Goal: Check status: Check status

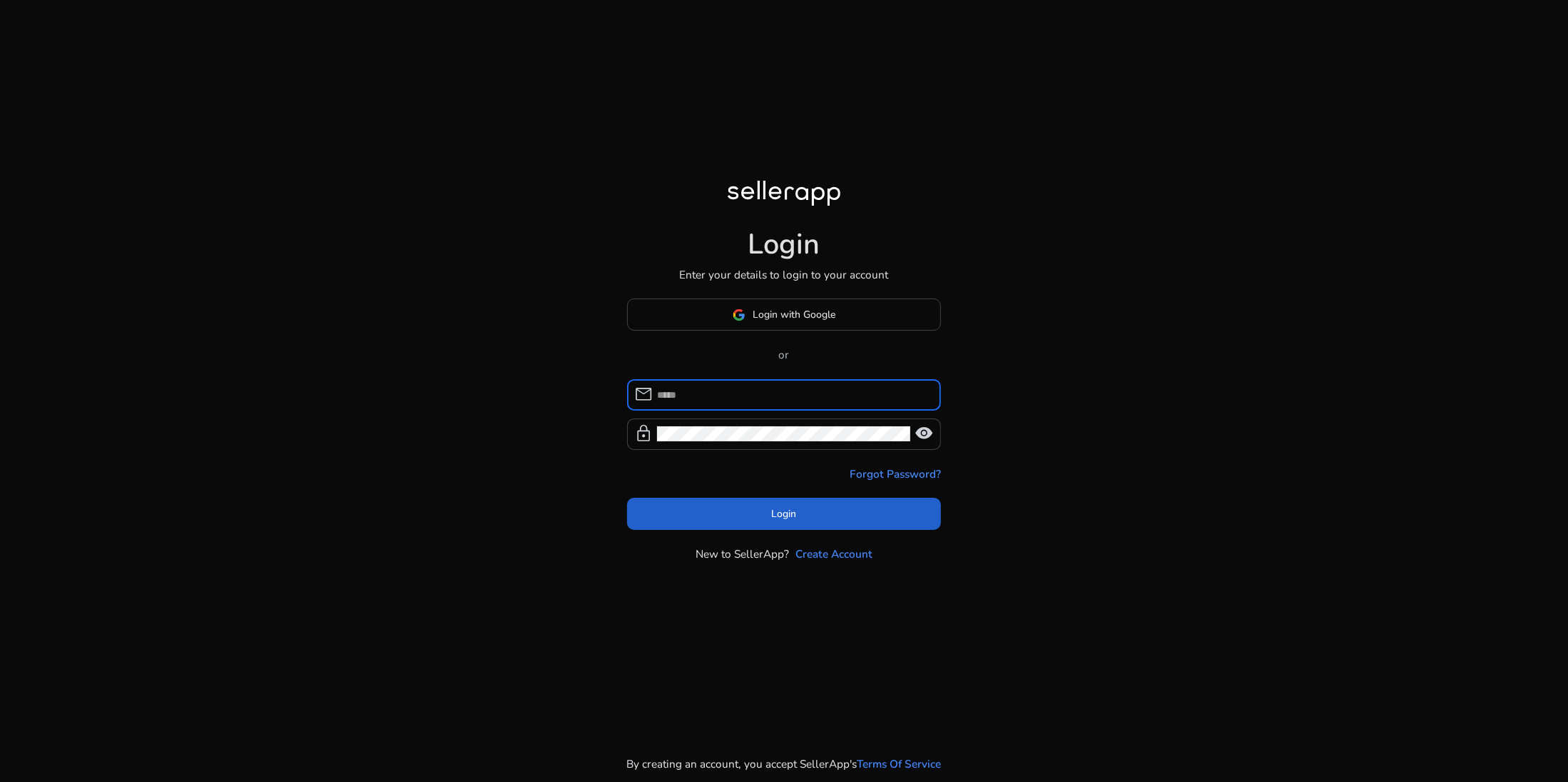
type input "**********"
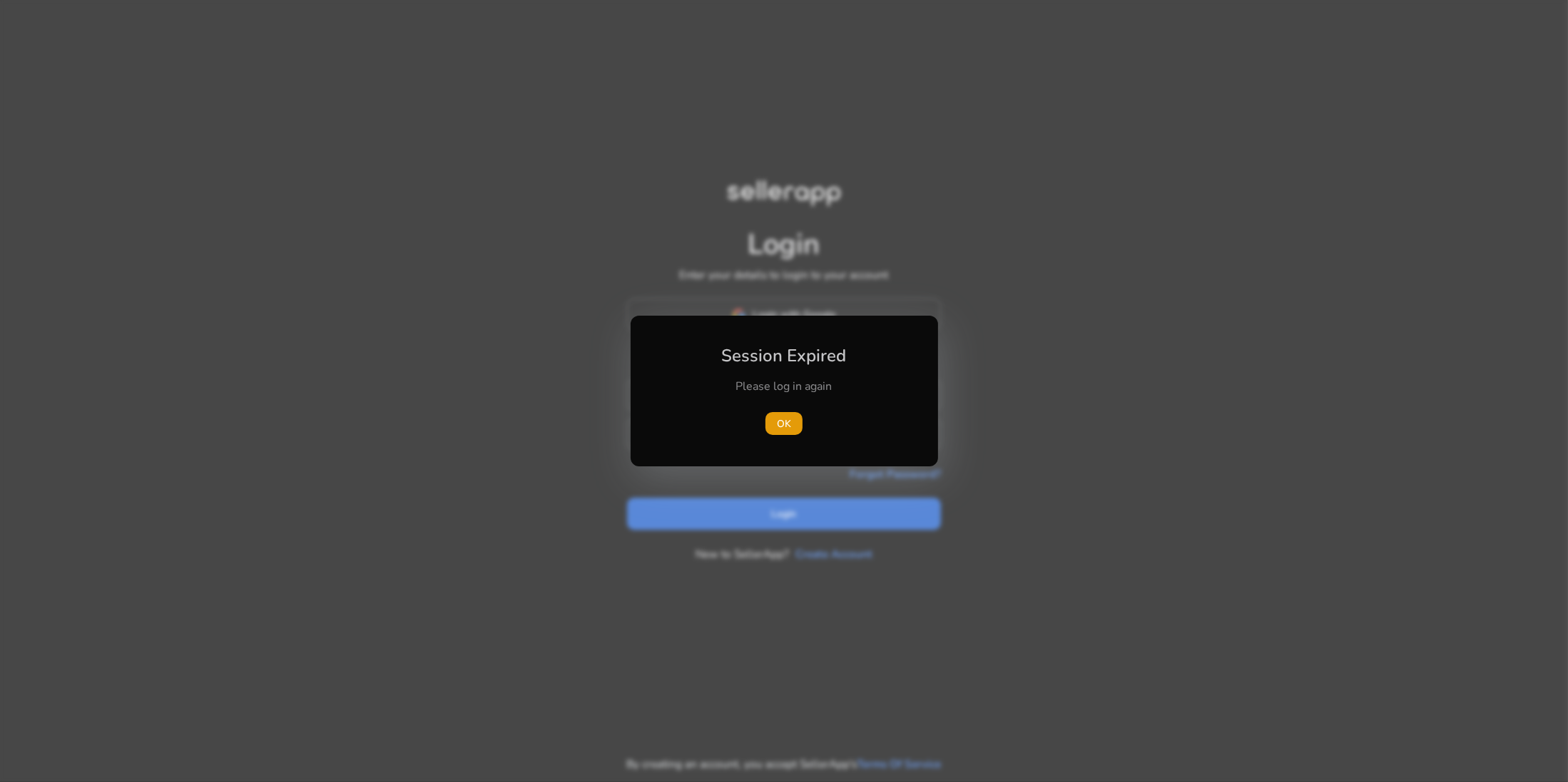
click at [817, 524] on div at bounding box center [784, 391] width 1568 height 782
click at [778, 413] on span "button" at bounding box center [784, 423] width 37 height 35
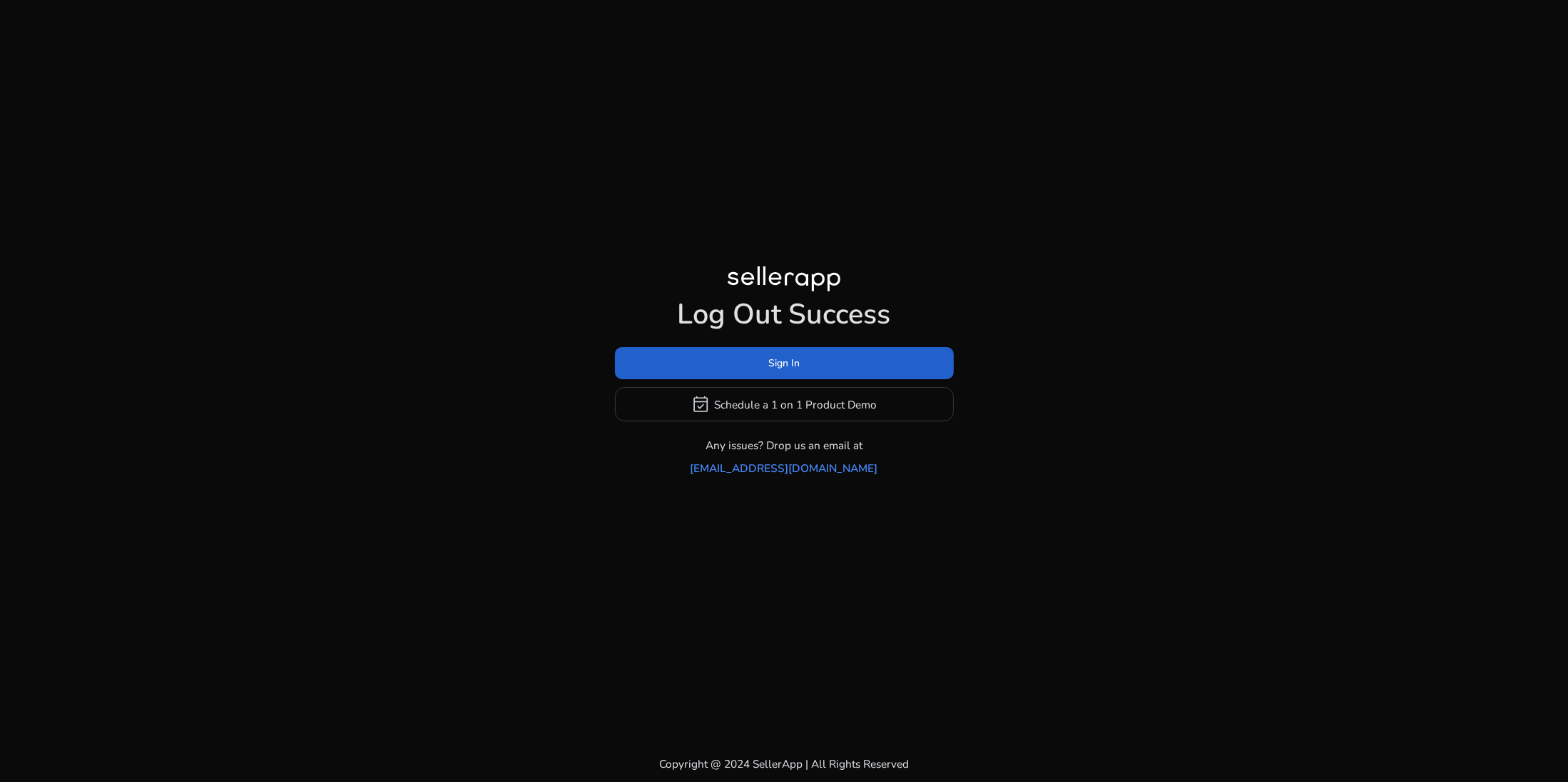
click at [784, 371] on span "Sign In" at bounding box center [784, 363] width 32 height 15
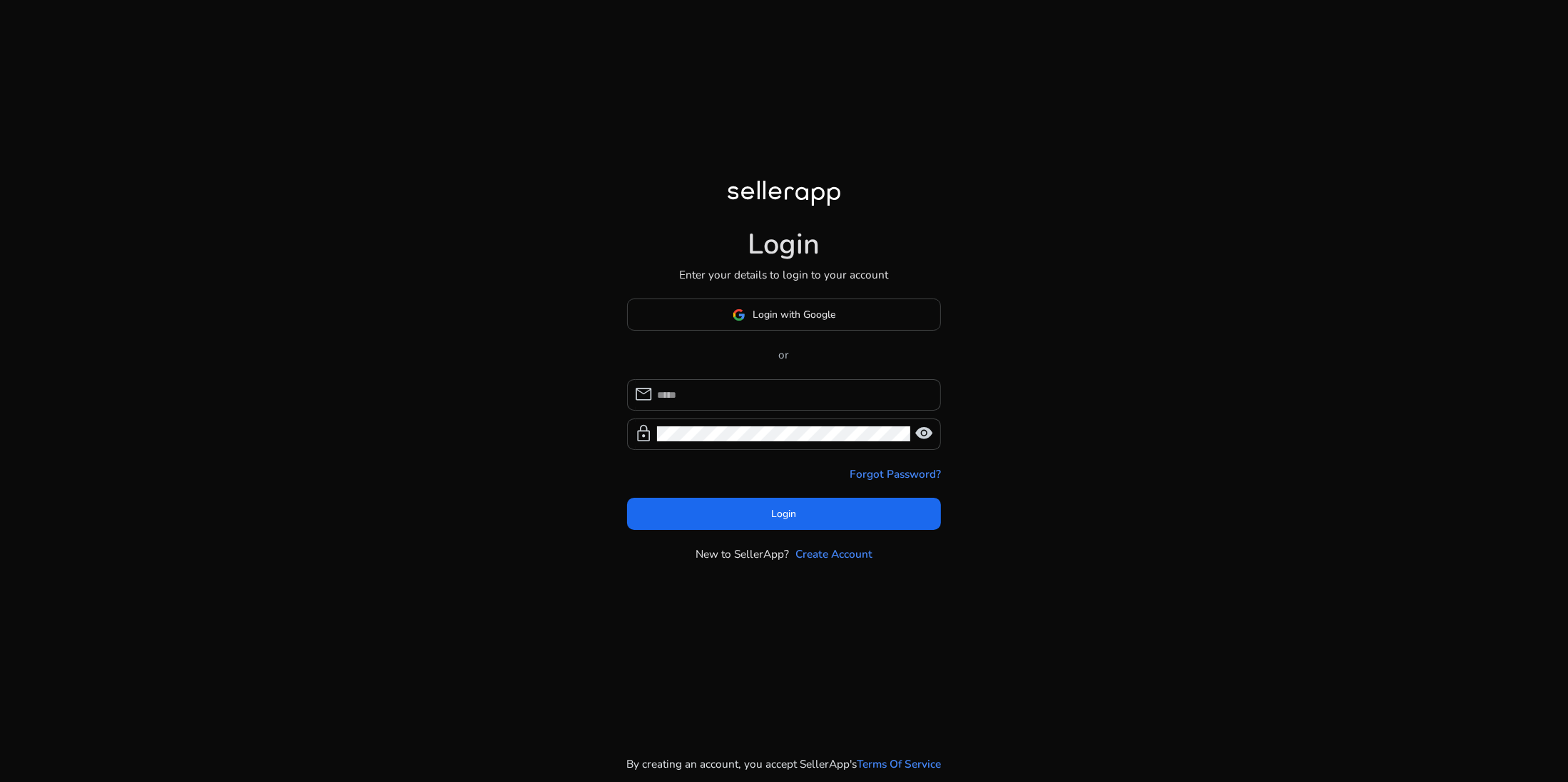
type input "**********"
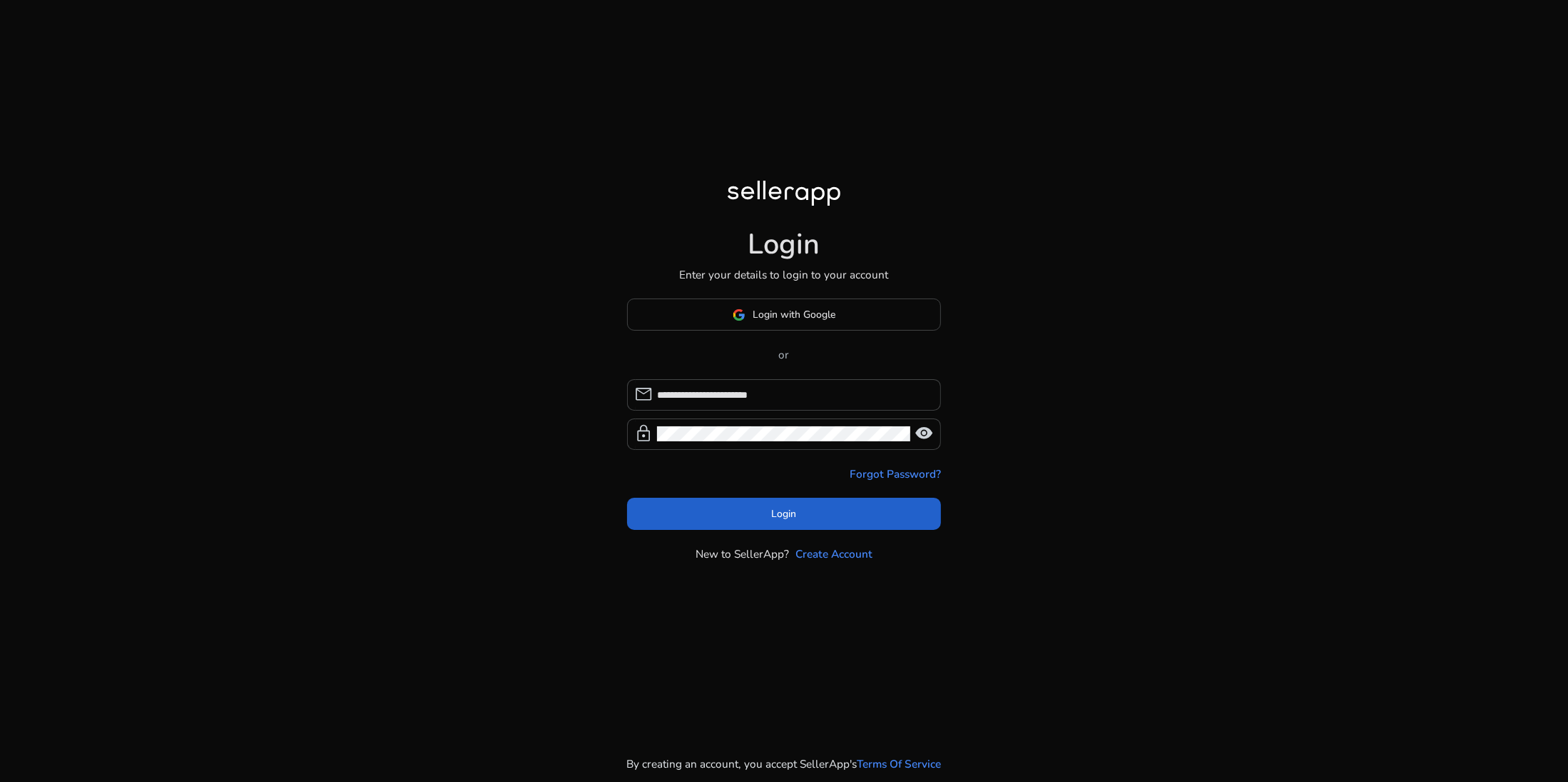
click at [777, 512] on span "Login" at bounding box center [784, 513] width 25 height 15
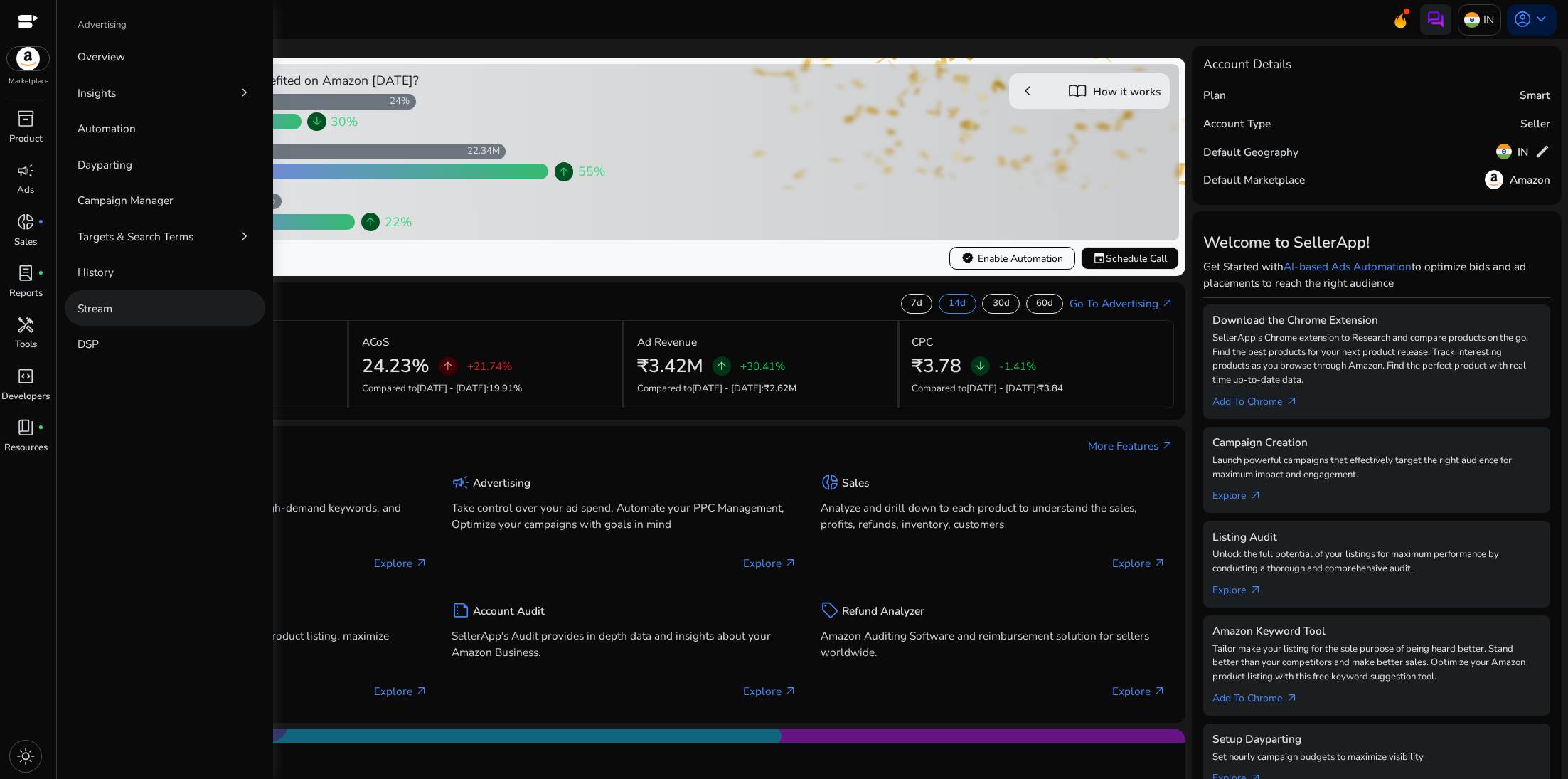
click at [107, 300] on p "Stream" at bounding box center [94, 309] width 35 height 17
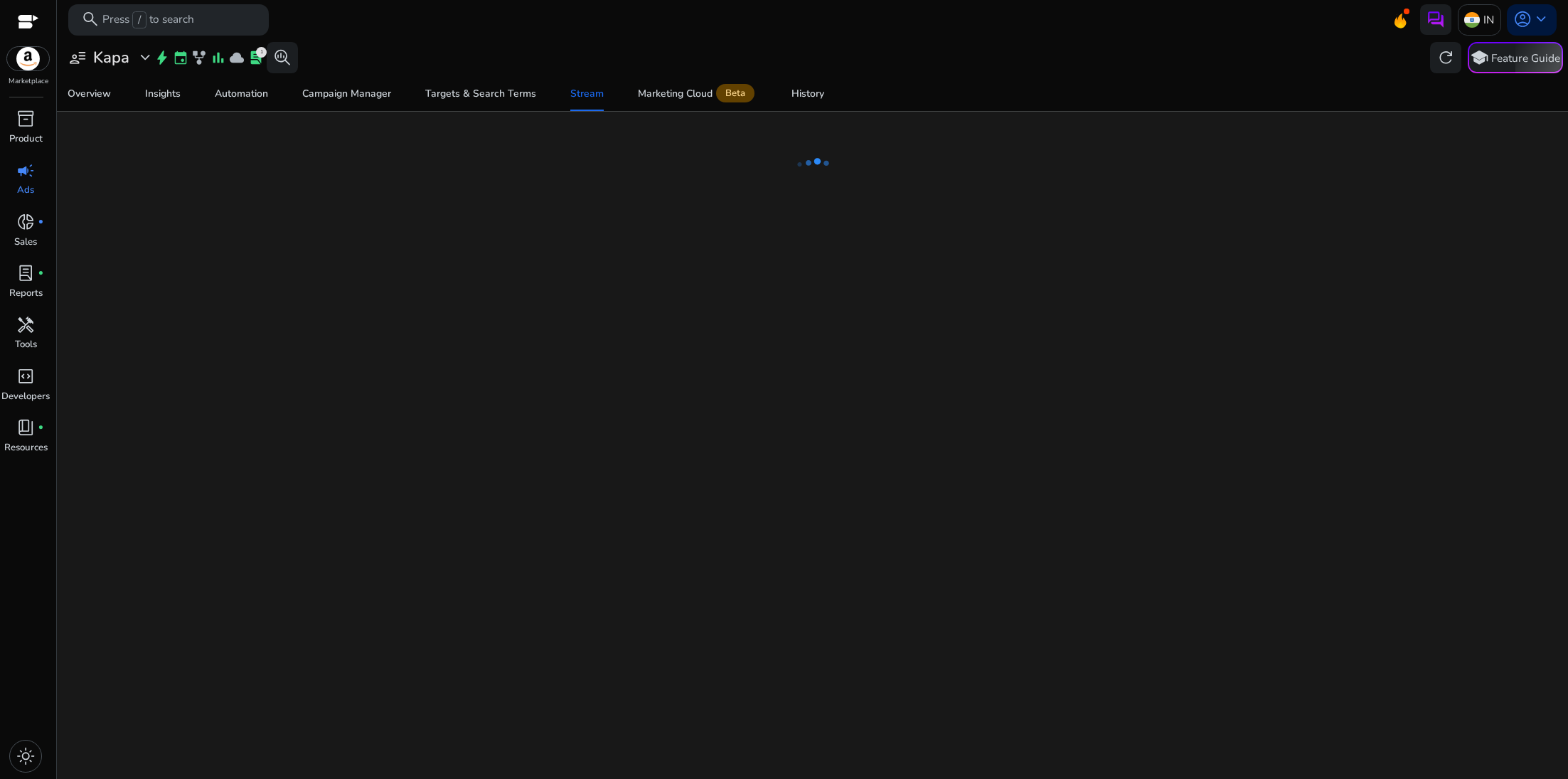
select select "*"
select select "****"
select select "**"
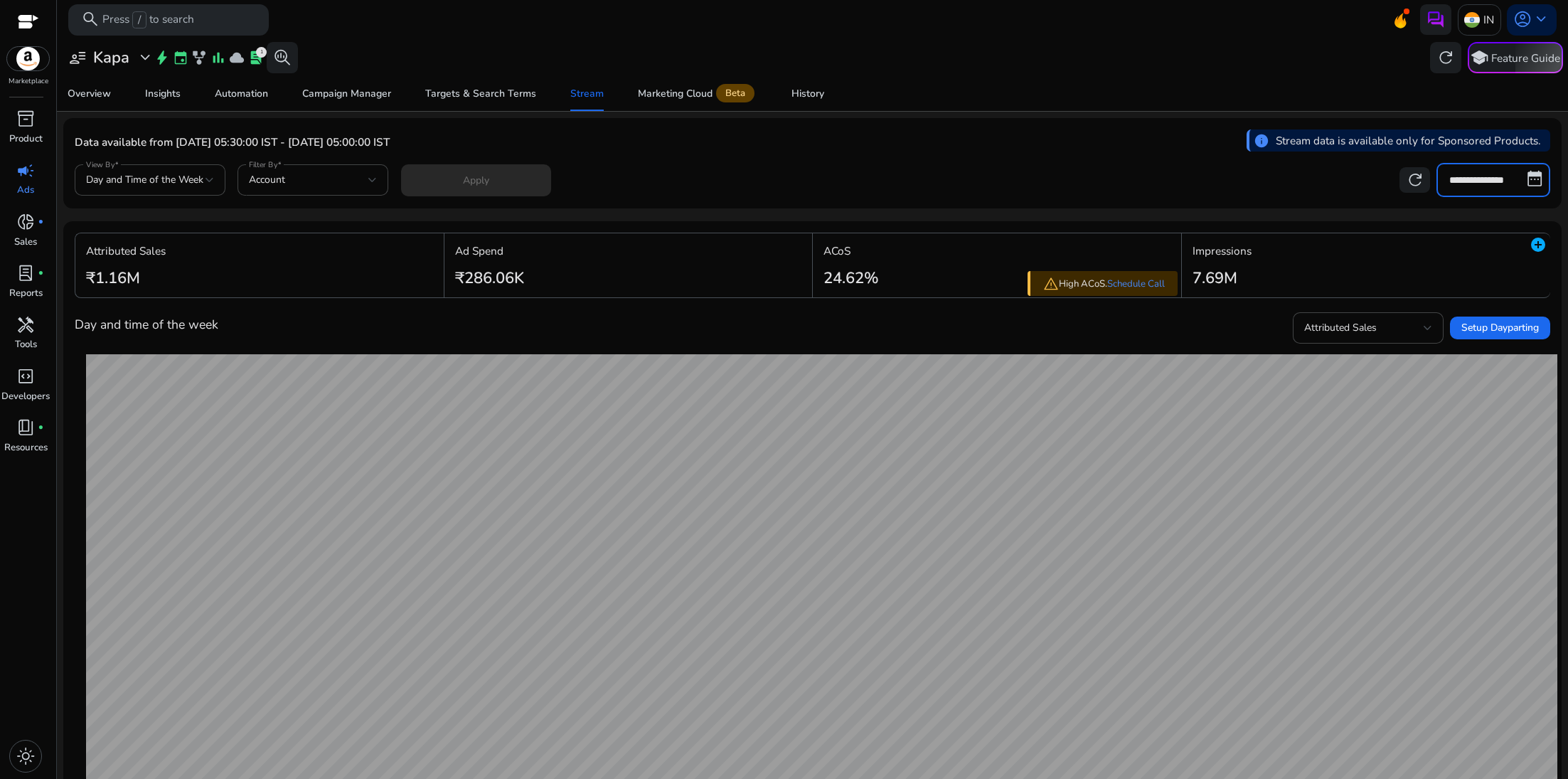
click at [1464, 186] on input "**********" at bounding box center [1493, 180] width 114 height 35
select select "*"
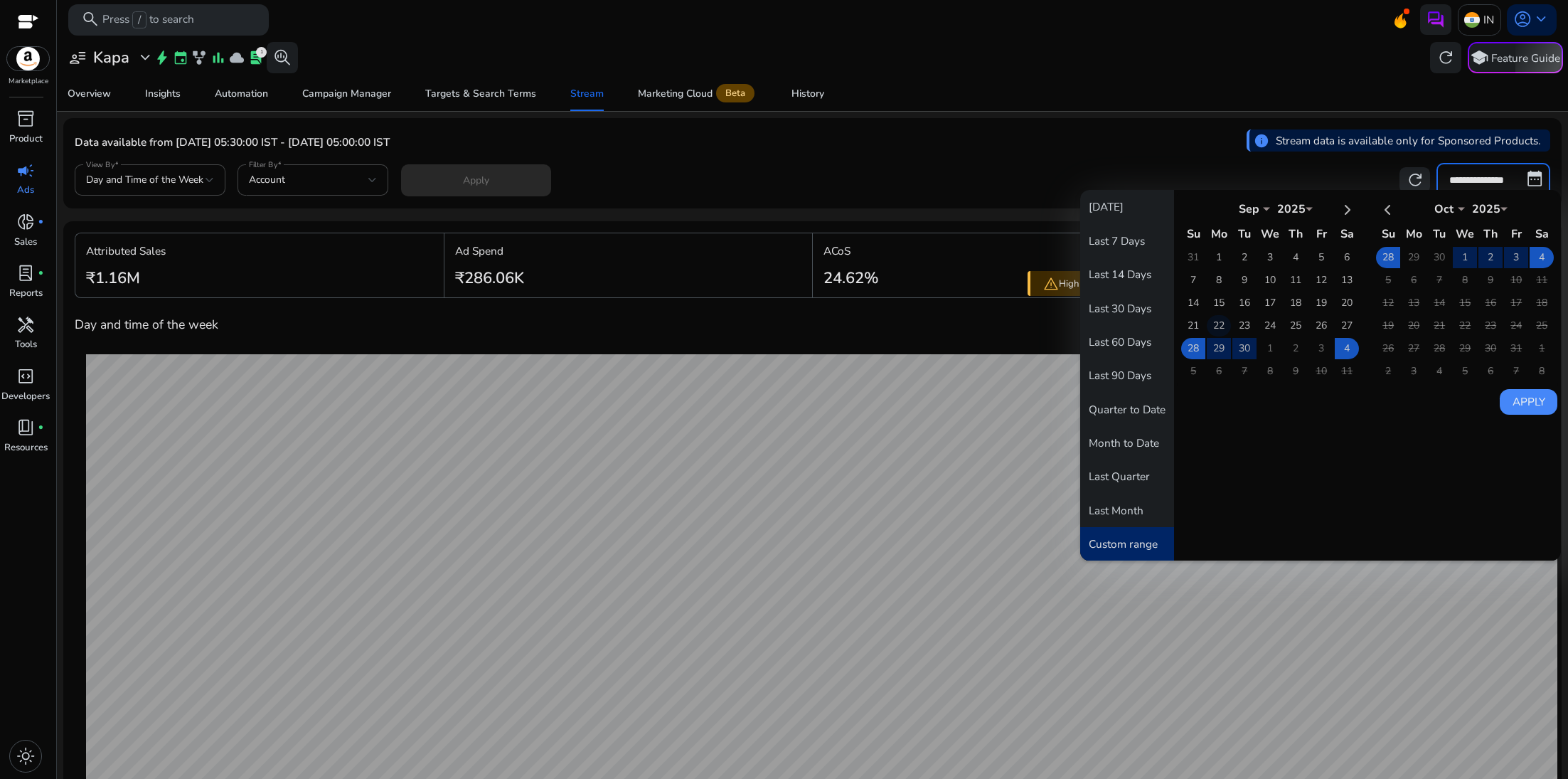
click at [1213, 317] on td "22" at bounding box center [1218, 326] width 24 height 21
click at [1191, 318] on td "21" at bounding box center [1193, 326] width 24 height 21
click at [1216, 318] on td "22" at bounding box center [1218, 326] width 24 height 21
click at [1213, 318] on td "22" at bounding box center [1218, 326] width 24 height 21
click at [1508, 256] on td "3" at bounding box center [1516, 257] width 24 height 21
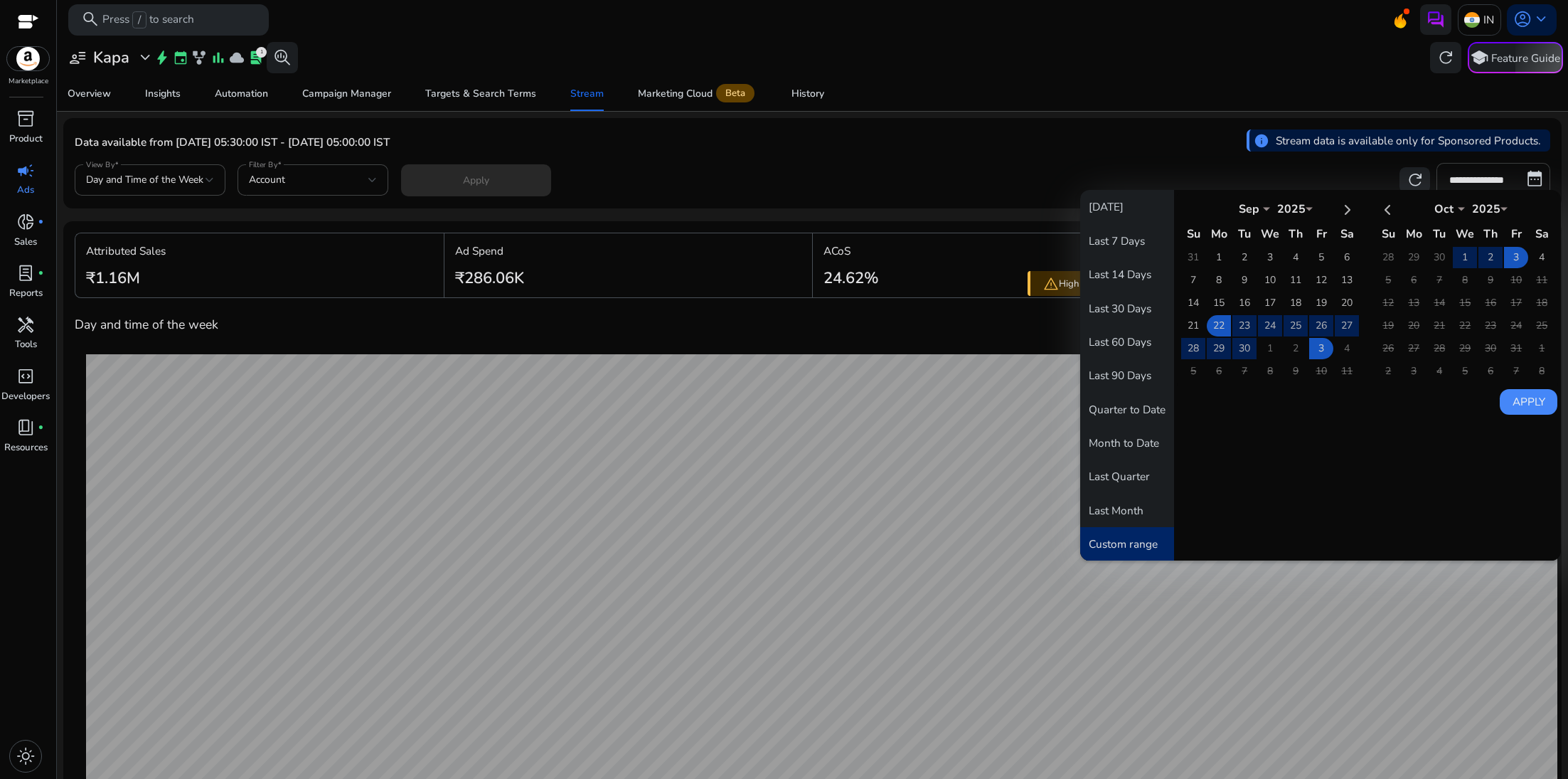
click at [1512, 394] on button "Apply" at bounding box center [1528, 401] width 58 height 25
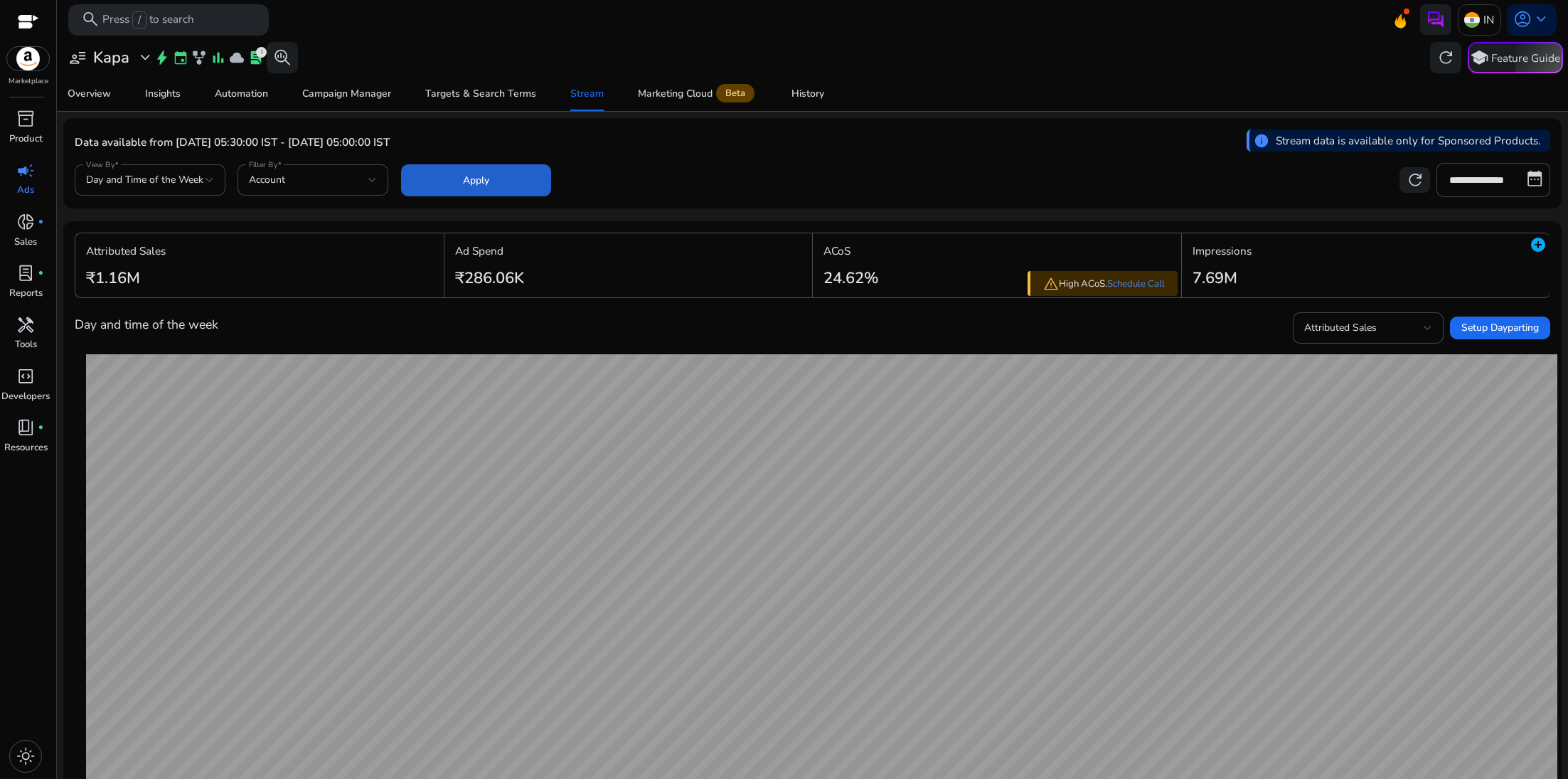
click at [505, 188] on span at bounding box center [476, 180] width 150 height 35
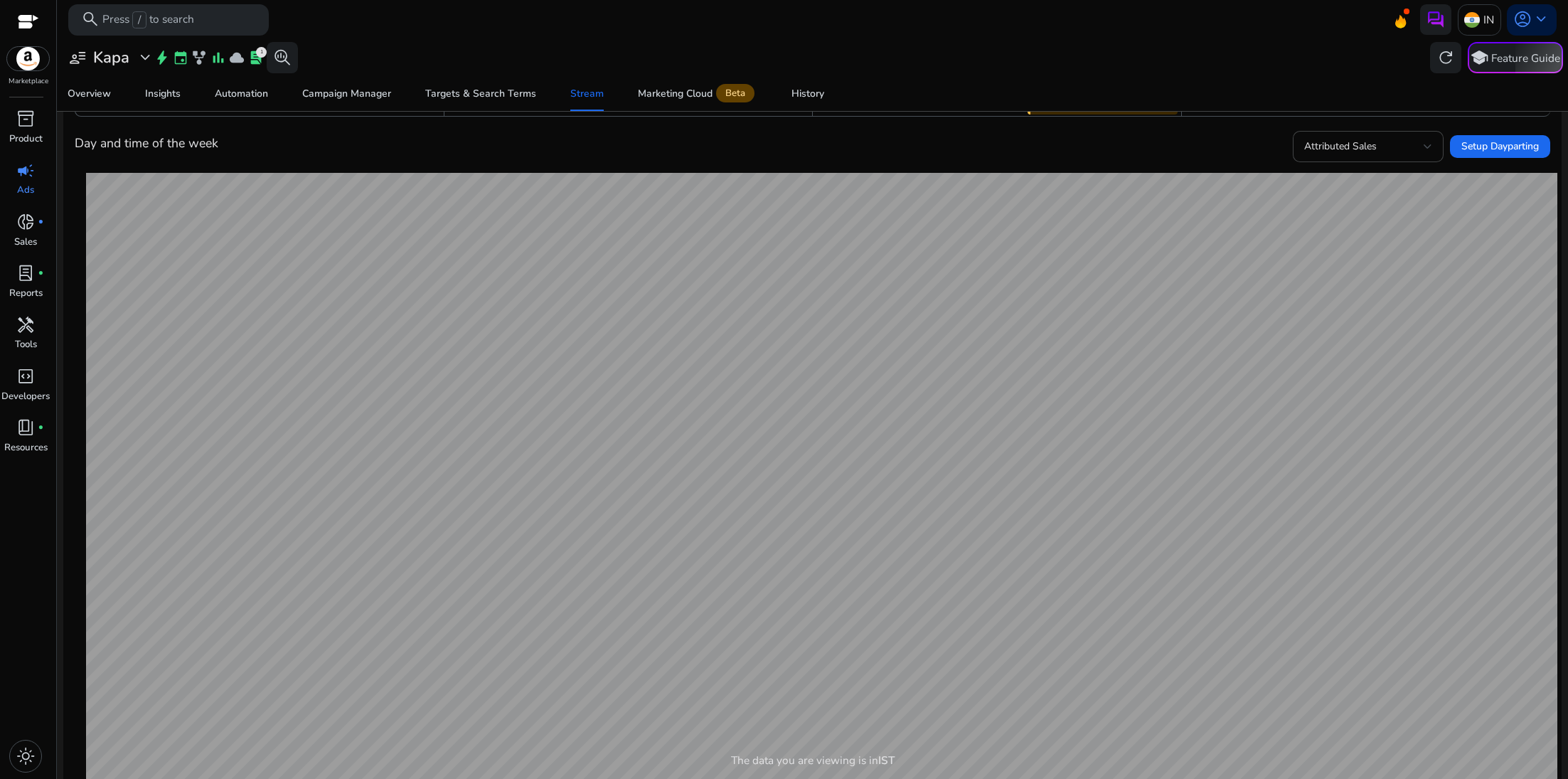
scroll to position [182, 0]
click at [1391, 147] on div "Attributed Sales" at bounding box center [1364, 146] width 119 height 16
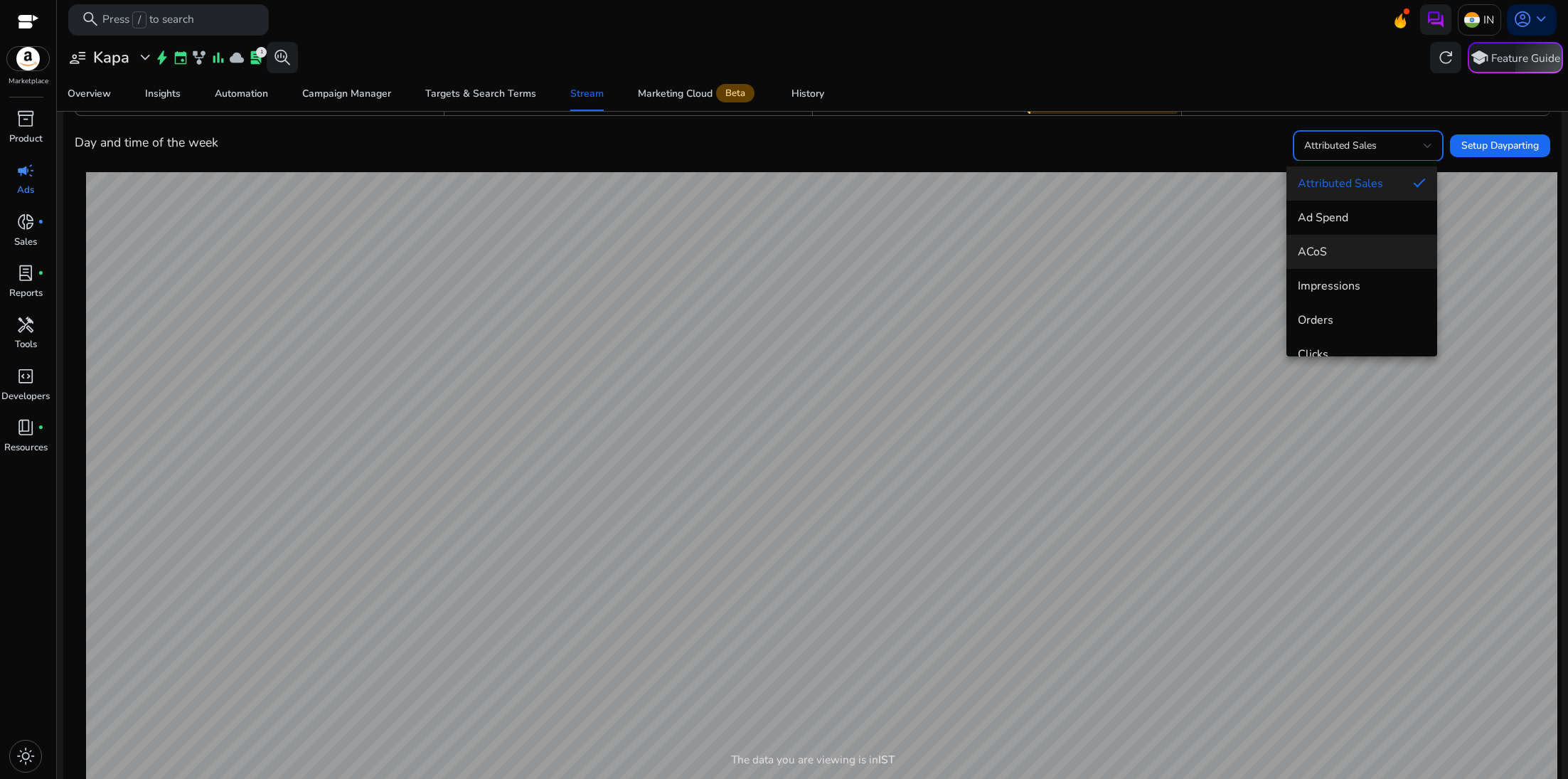
click at [1333, 250] on span "ACoS" at bounding box center [1361, 251] width 128 height 16
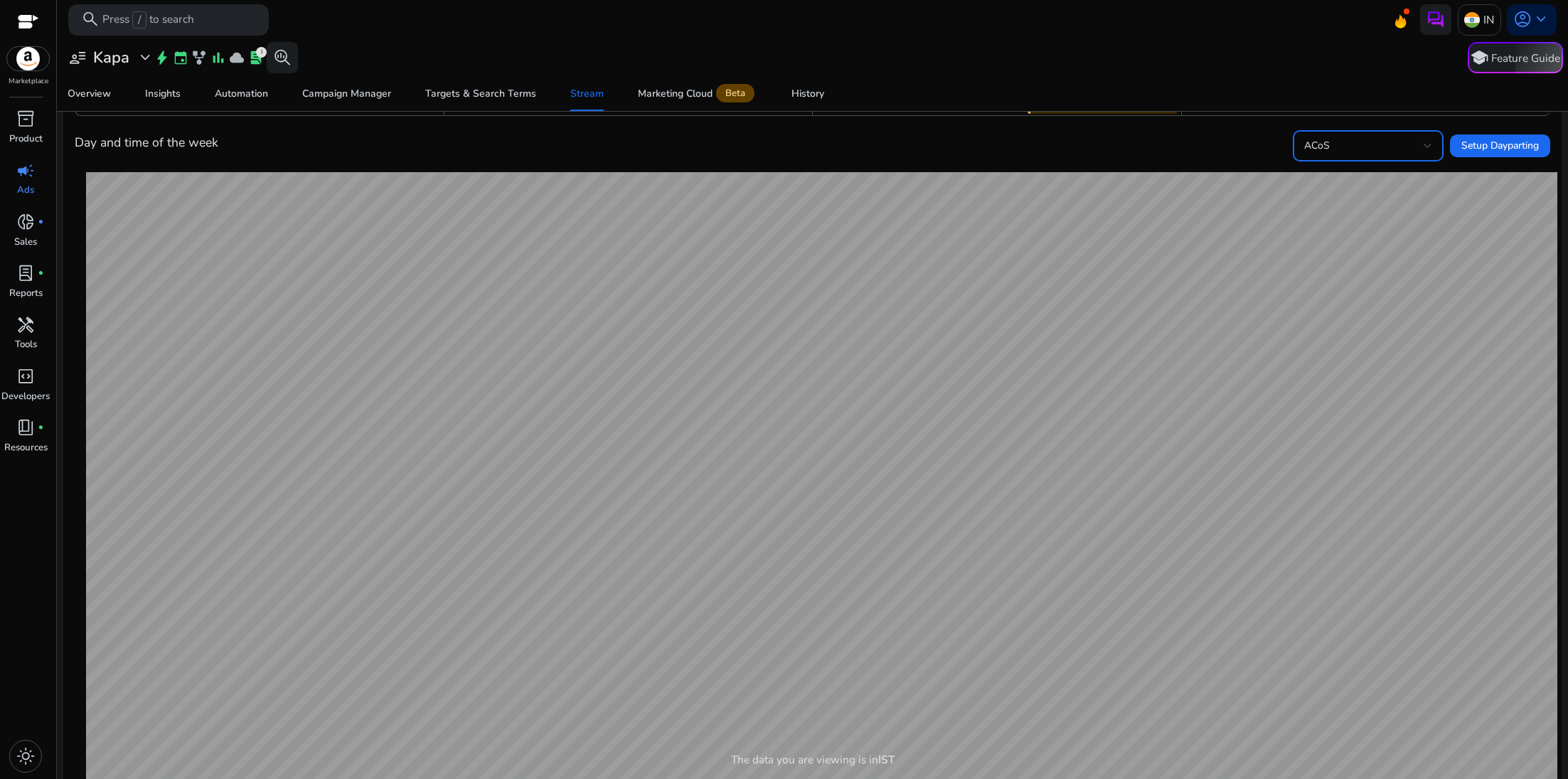
click at [1384, 149] on div "ACoS" at bounding box center [1364, 146] width 119 height 16
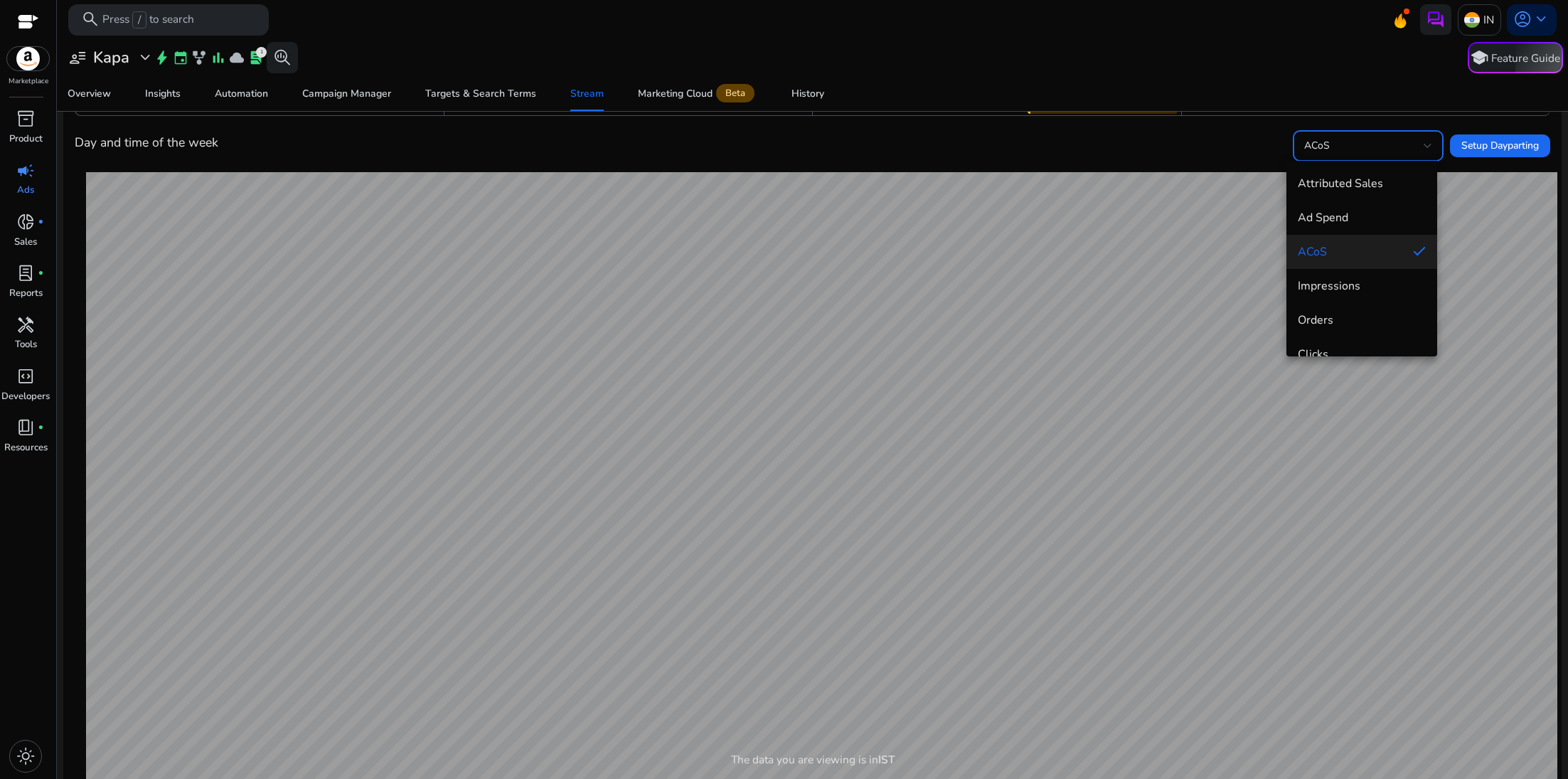
click at [1192, 175] on div at bounding box center [784, 389] width 1568 height 779
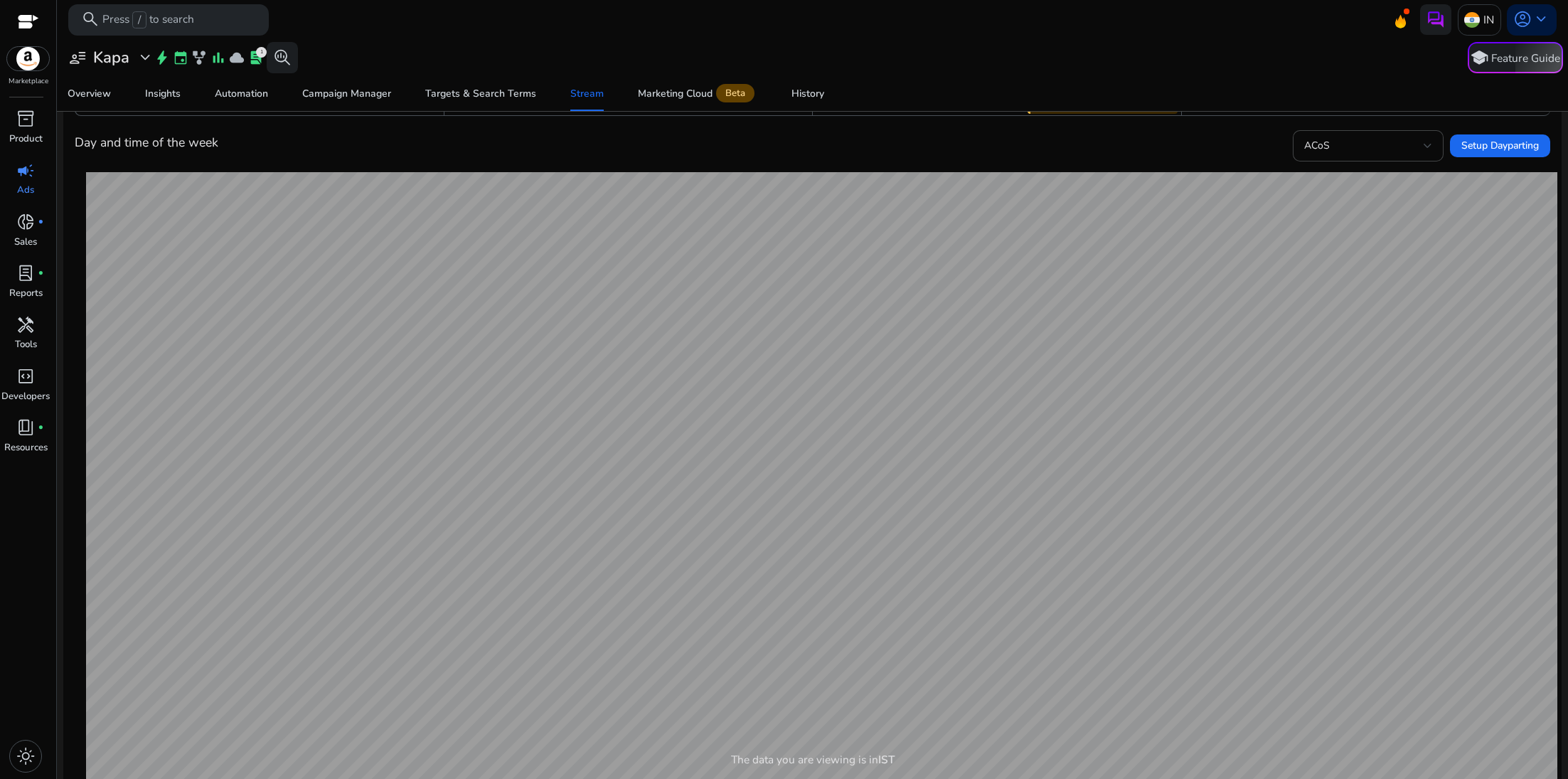
scroll to position [0, 0]
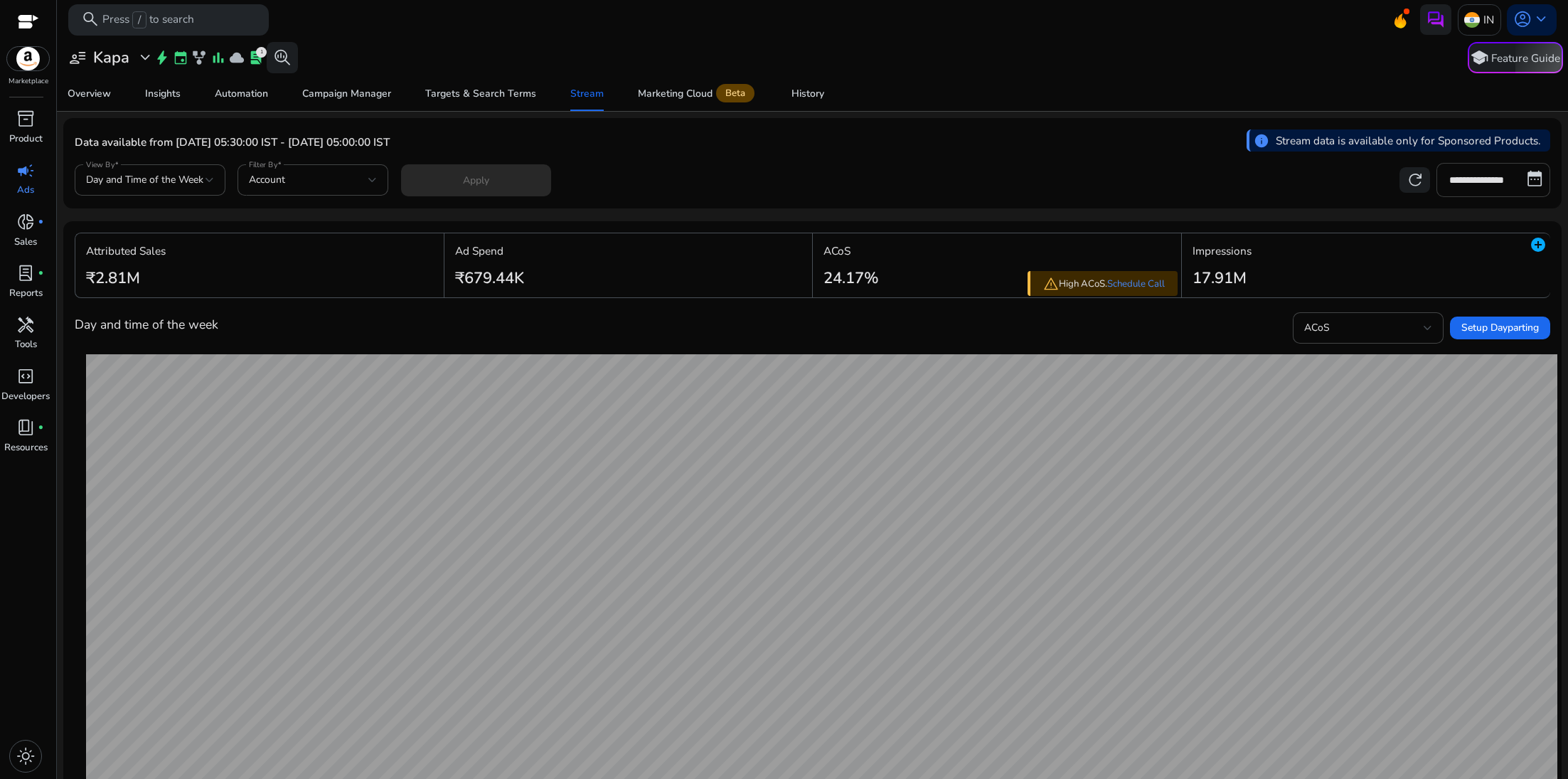
click at [1475, 168] on input "**********" at bounding box center [1493, 180] width 114 height 35
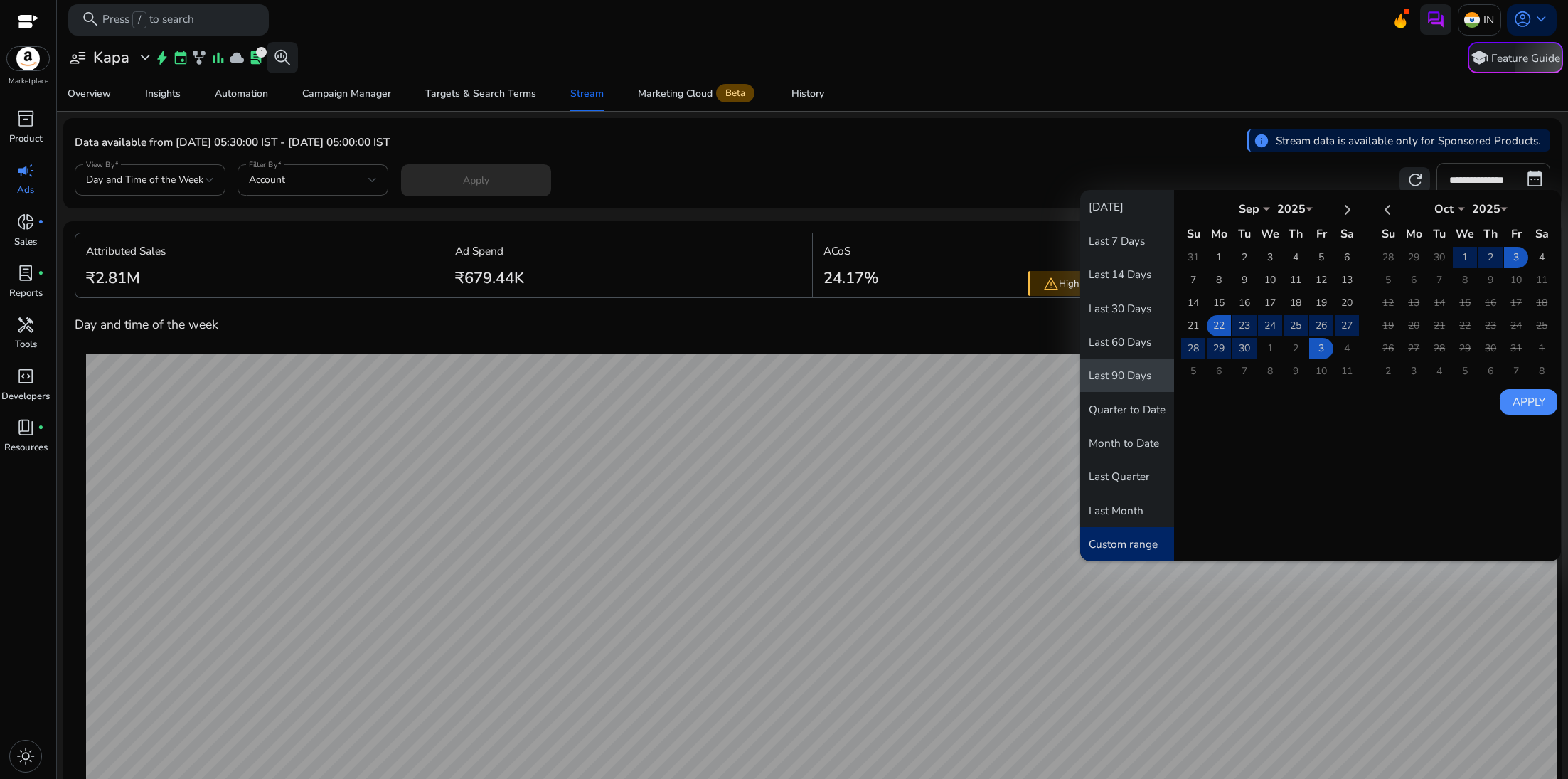
click at [1129, 372] on button "Last 90 Days" at bounding box center [1127, 375] width 94 height 34
type input "**********"
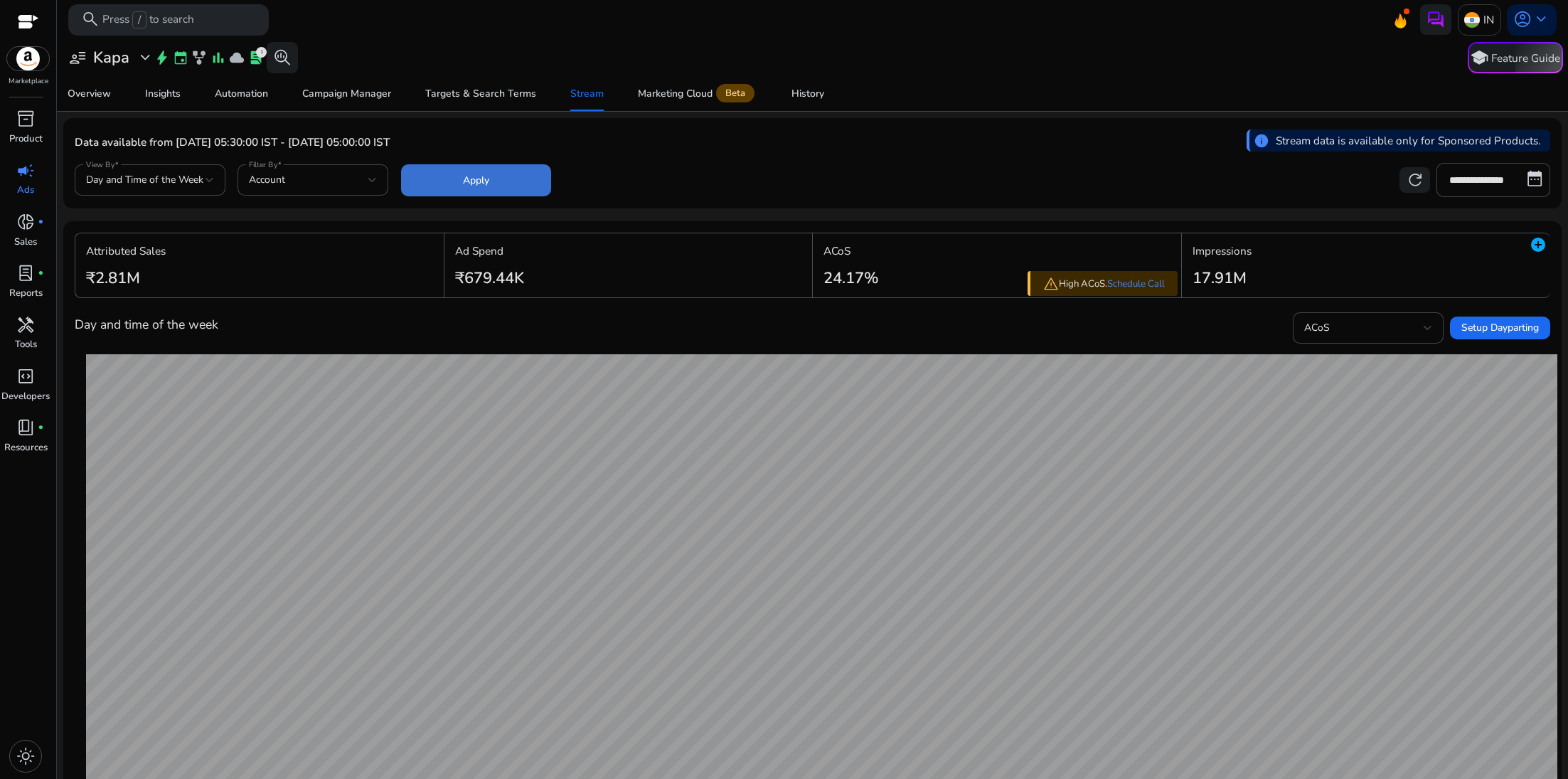
click at [473, 177] on span "Apply" at bounding box center [476, 180] width 26 height 15
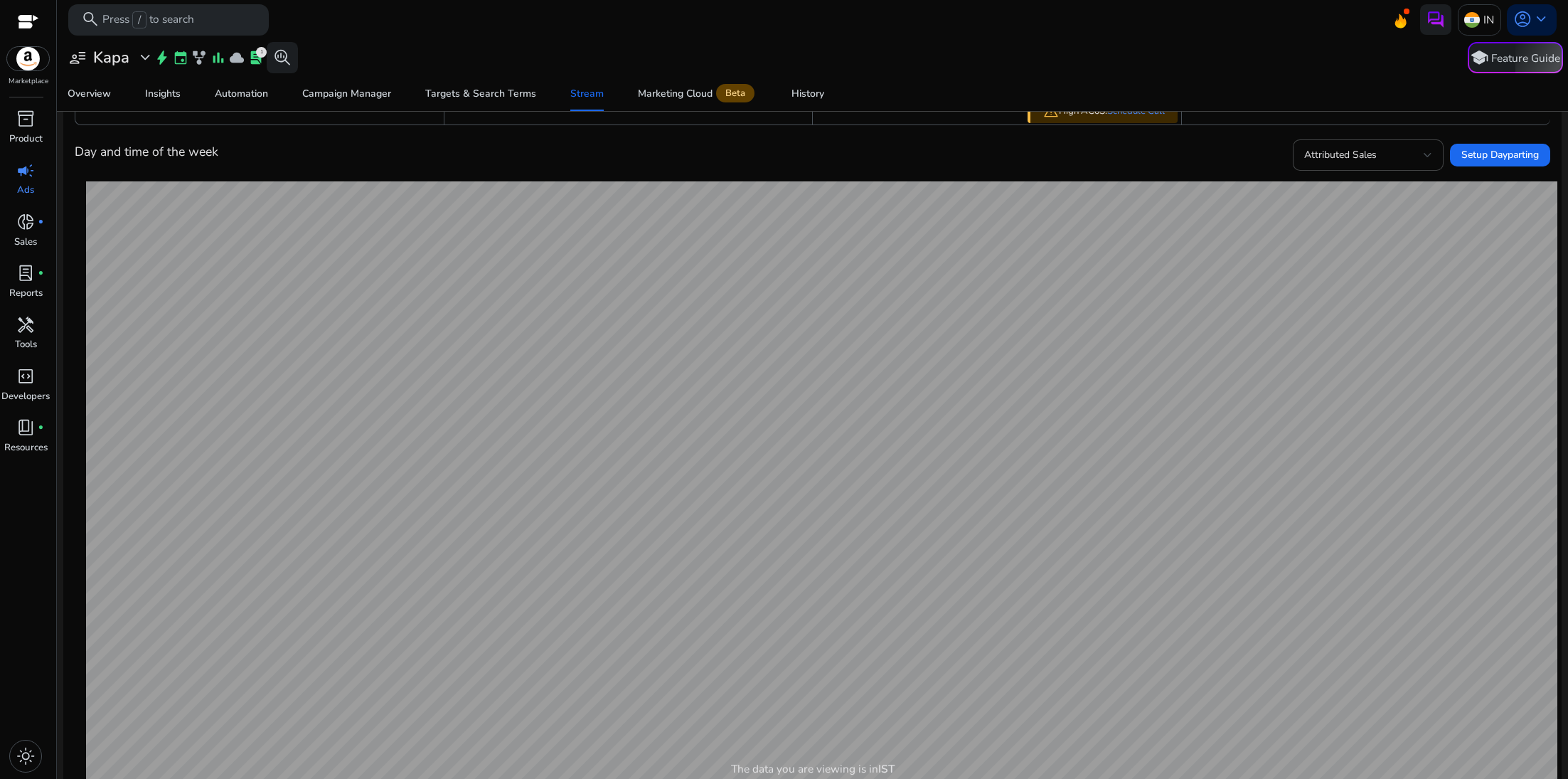
scroll to position [188, 0]
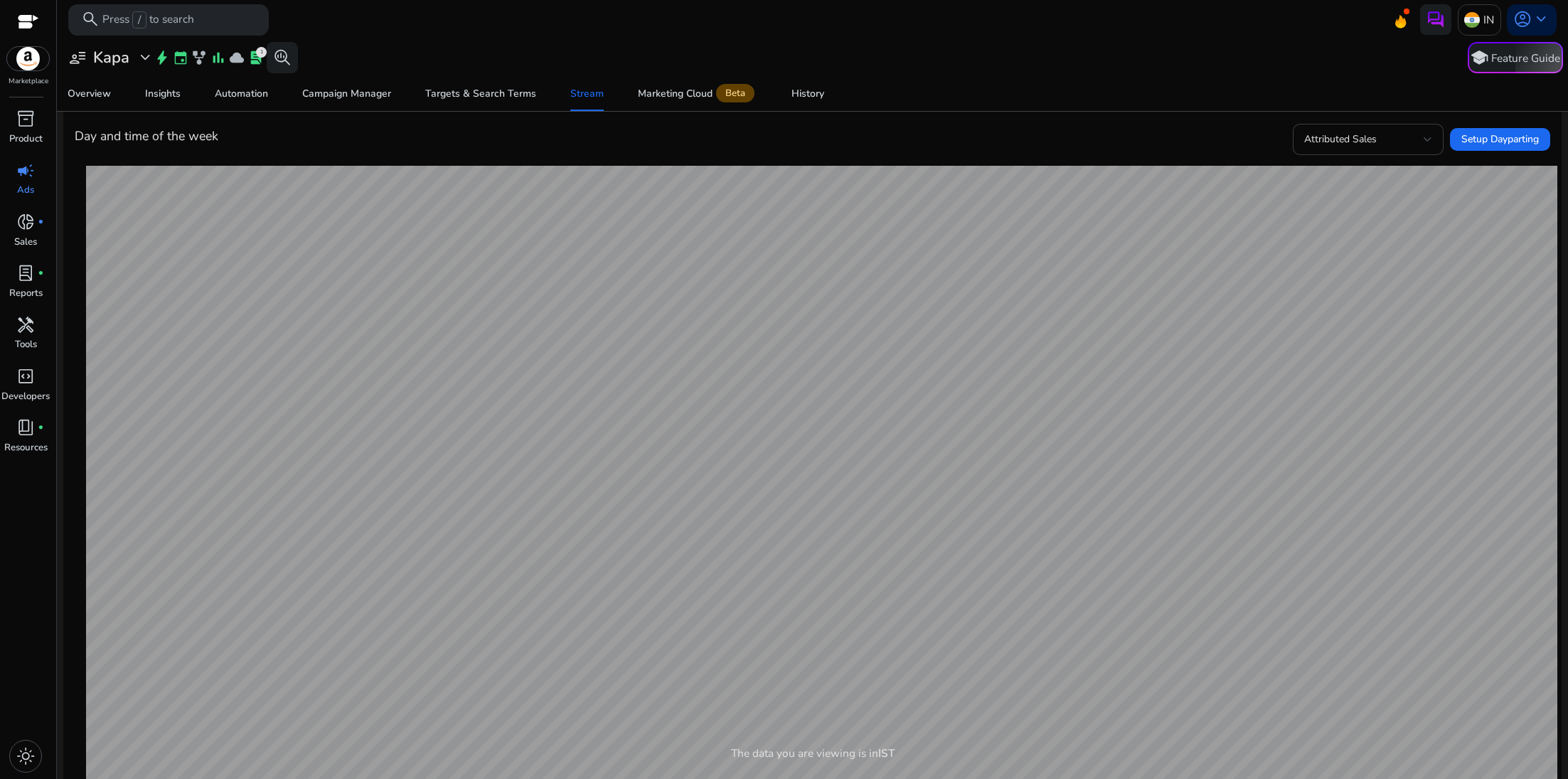
click at [1351, 150] on div "Attributed Sales" at bounding box center [1367, 140] width 128 height 32
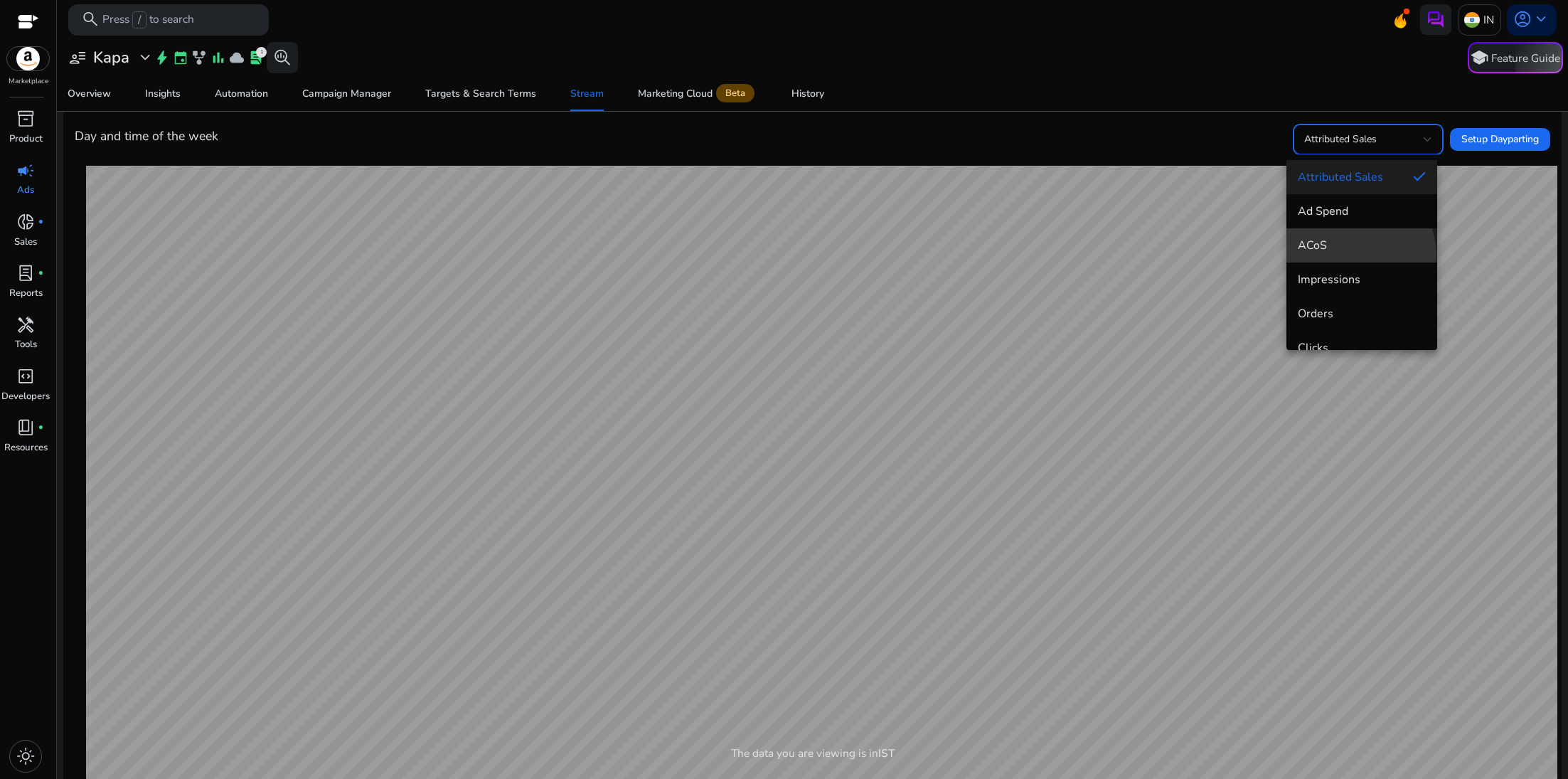
click at [1344, 256] on mat-option "ACoS" at bounding box center [1362, 245] width 151 height 35
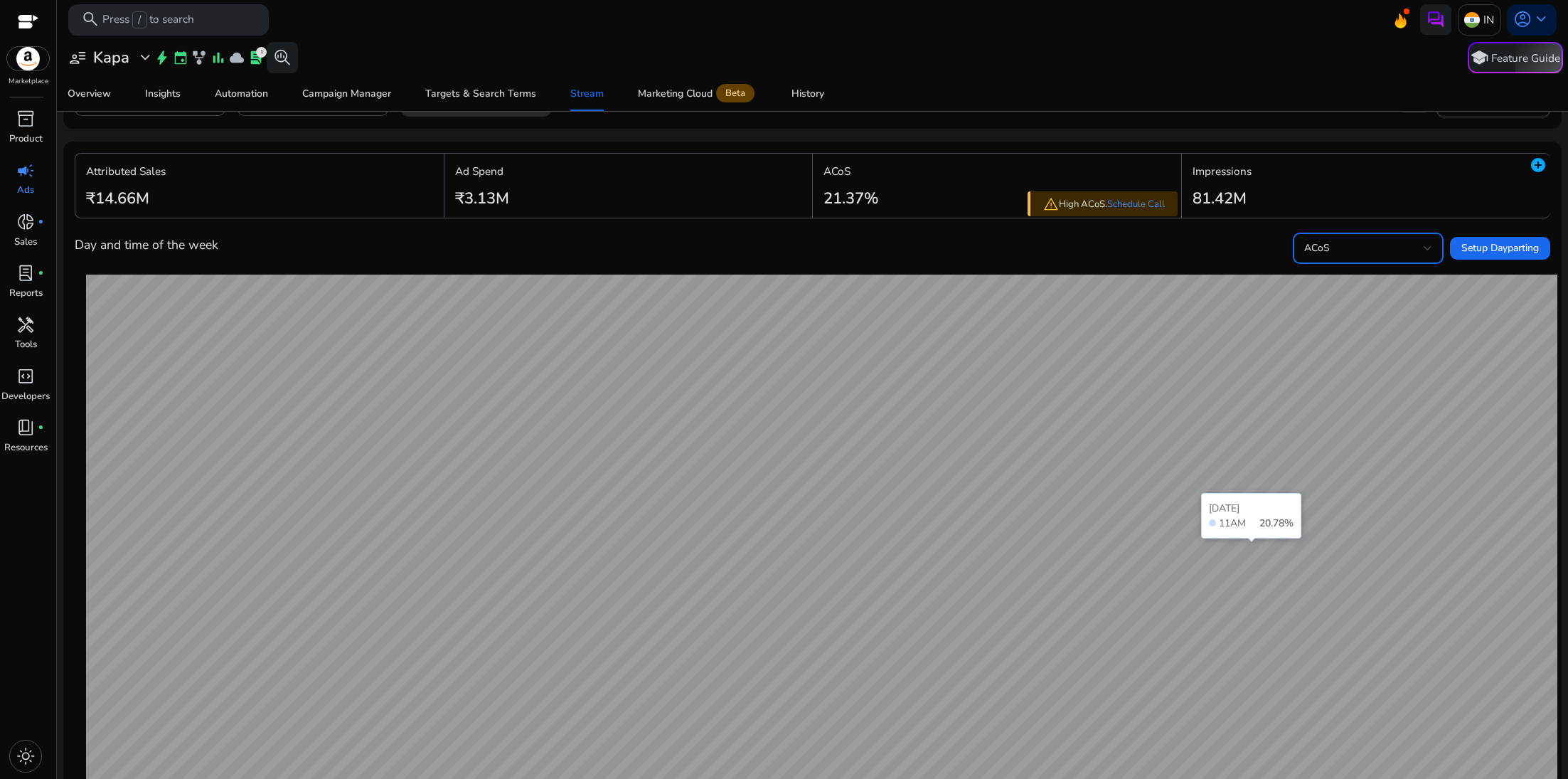
scroll to position [49, 0]
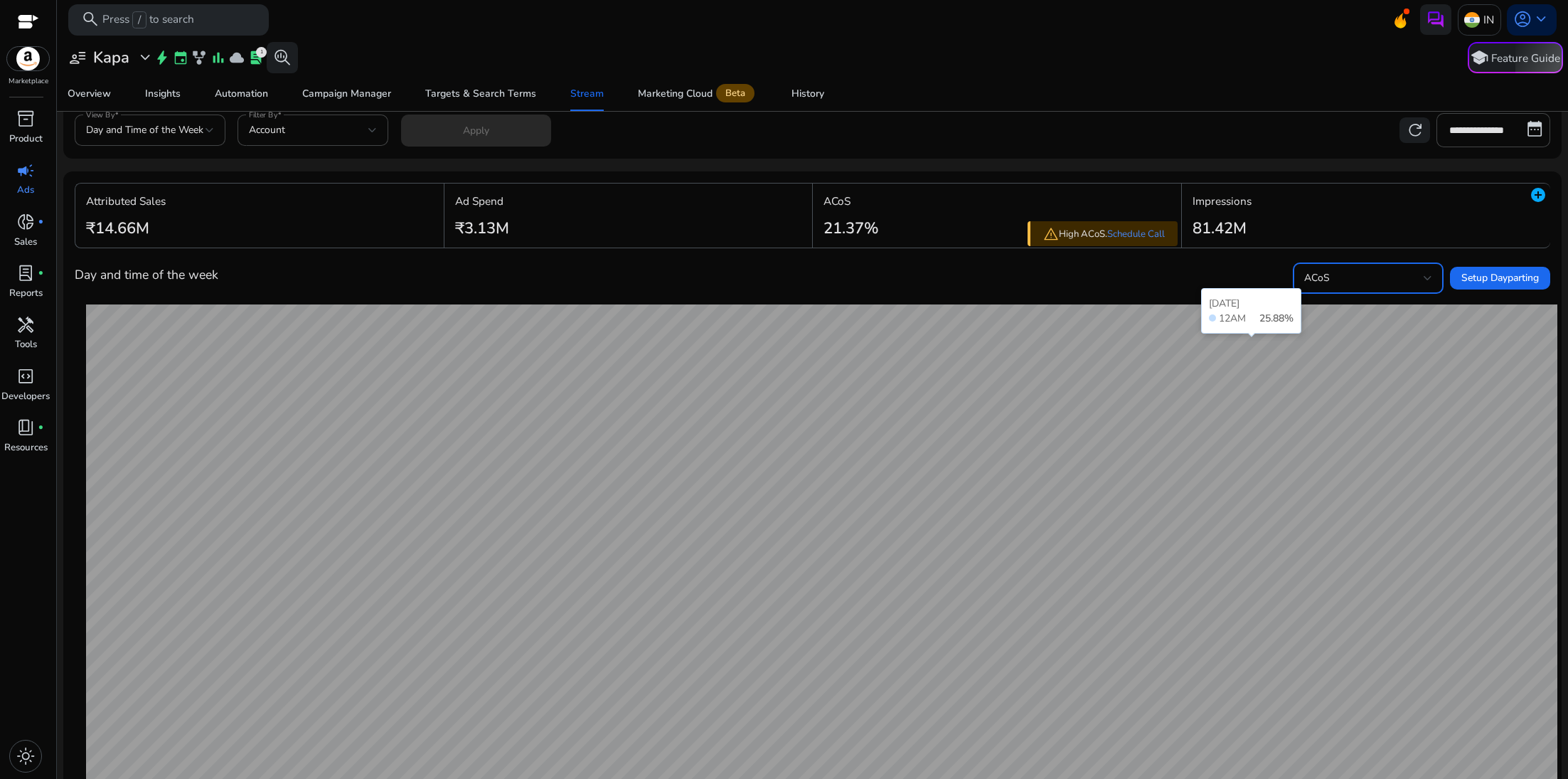
click at [1329, 283] on div "ACoS" at bounding box center [1364, 278] width 119 height 16
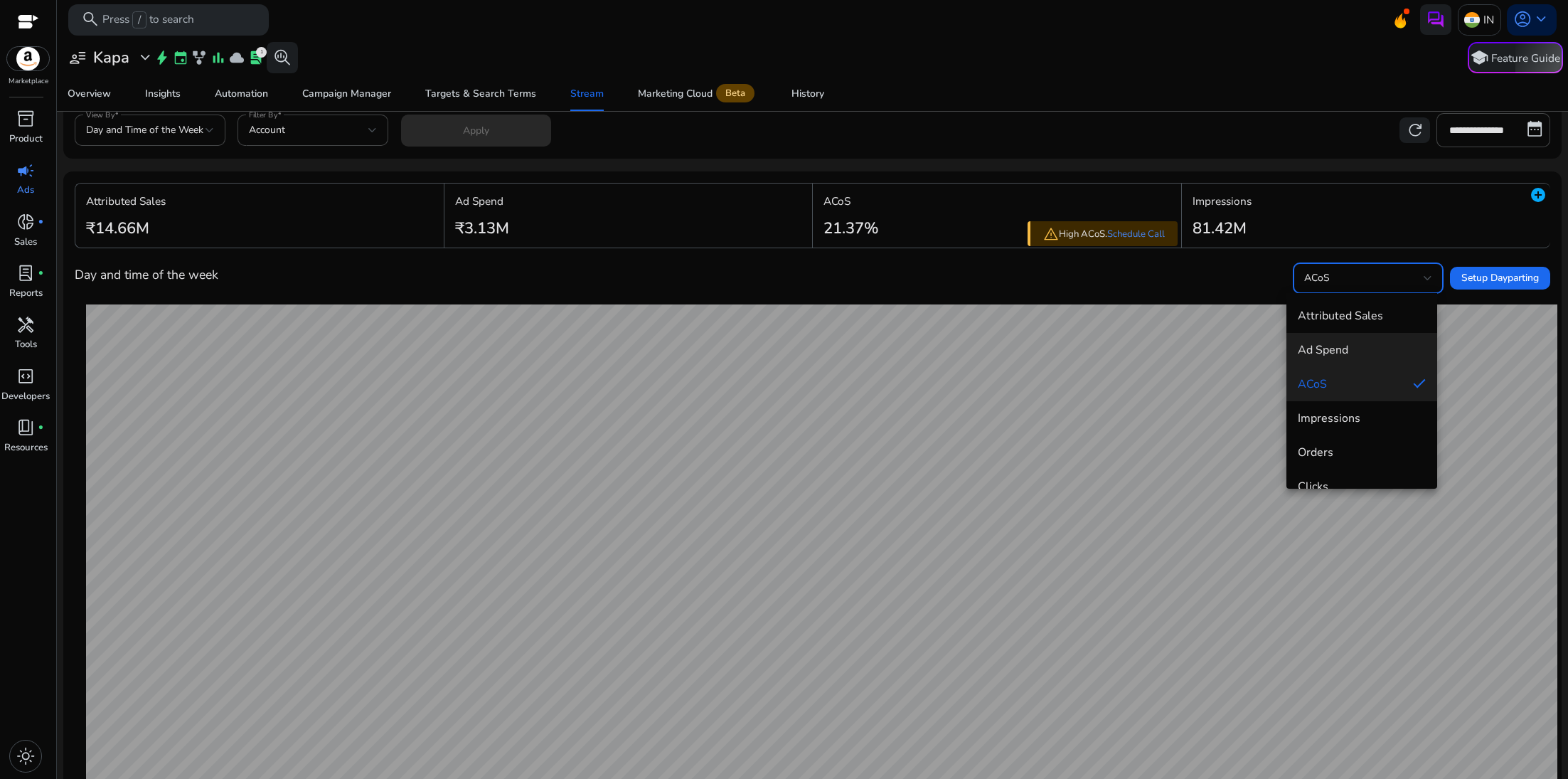
click at [1328, 345] on span "Ad Spend" at bounding box center [1361, 350] width 128 height 16
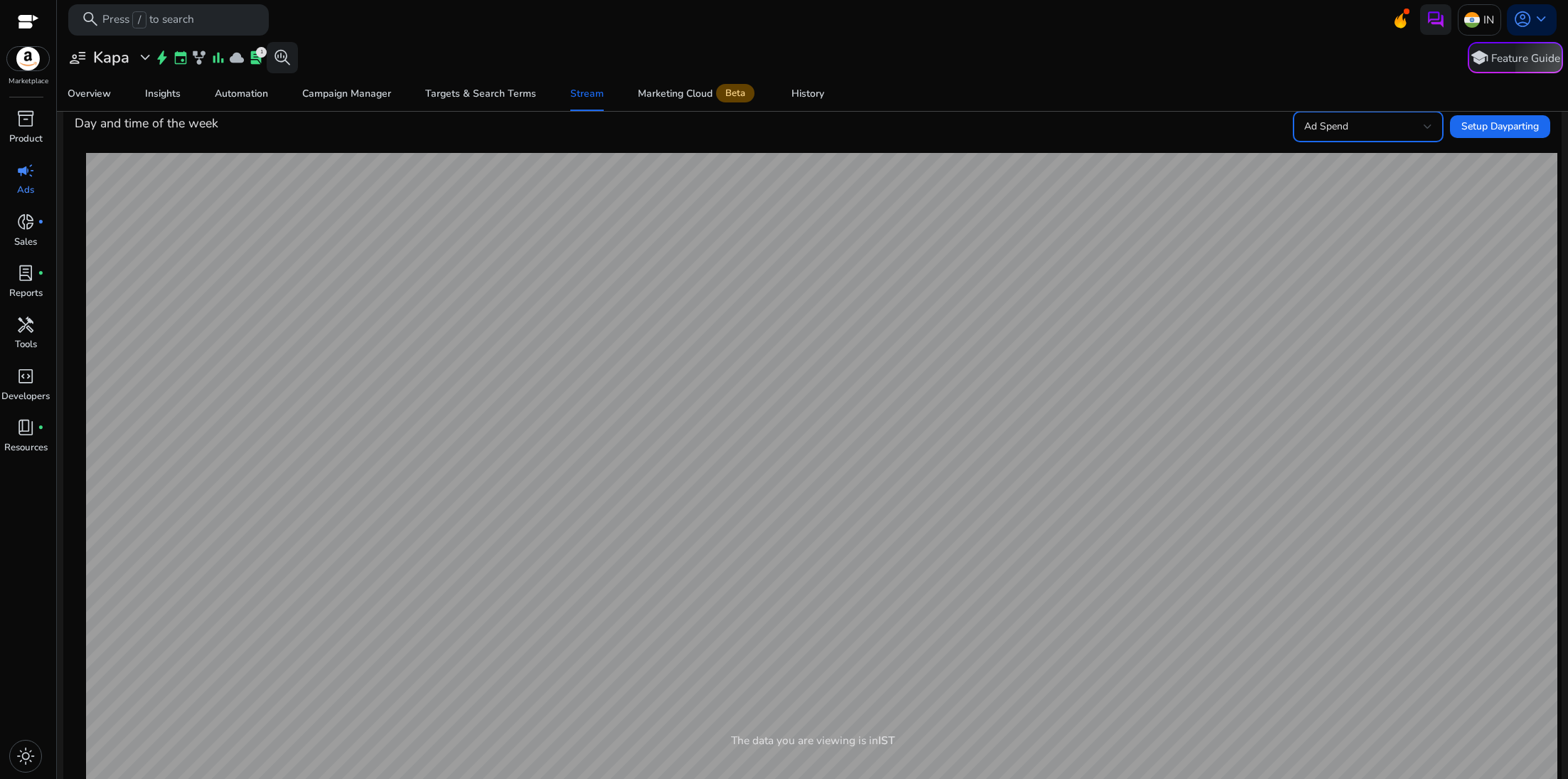
scroll to position [199, 0]
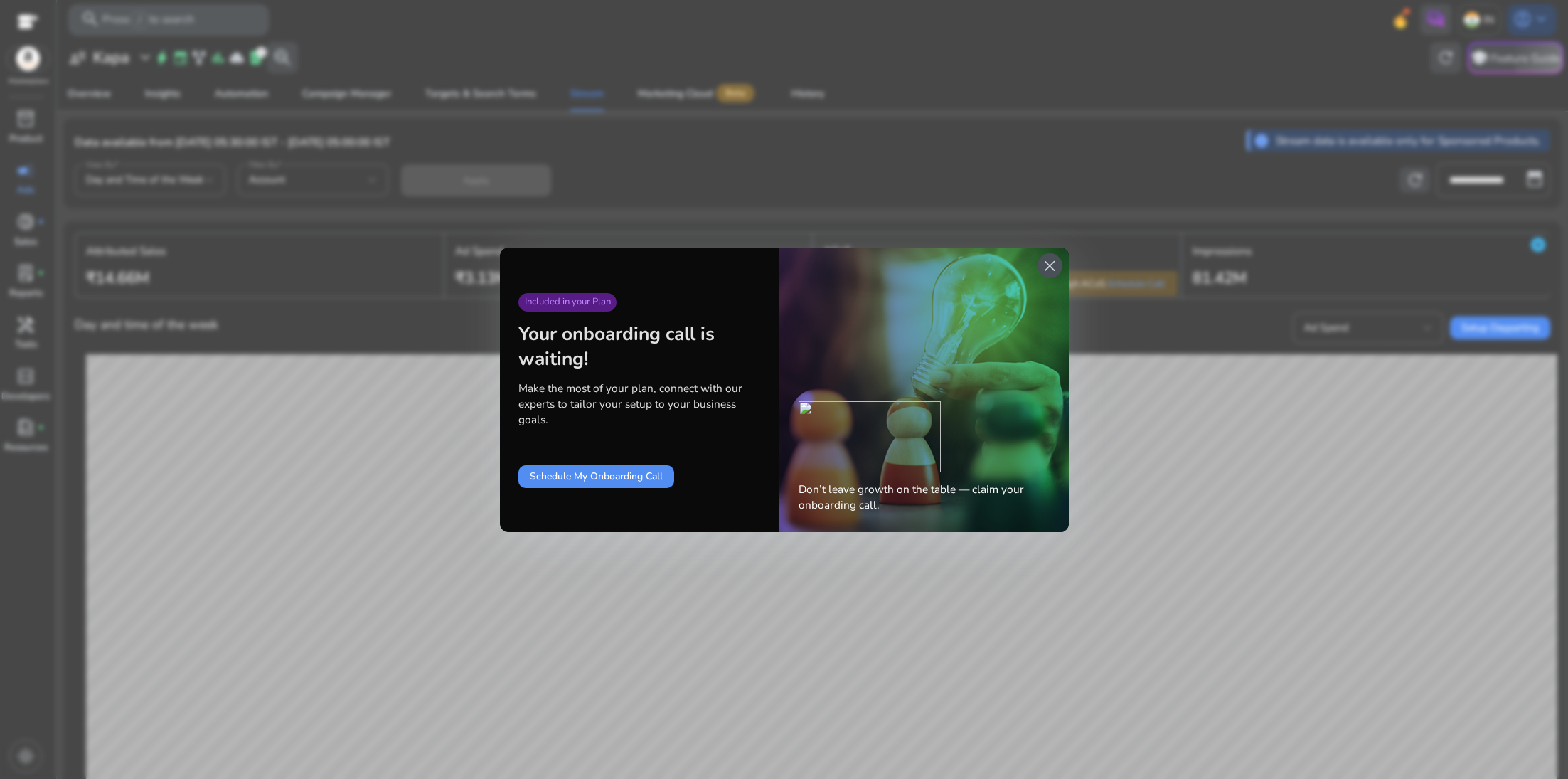
scroll to position [199, 0]
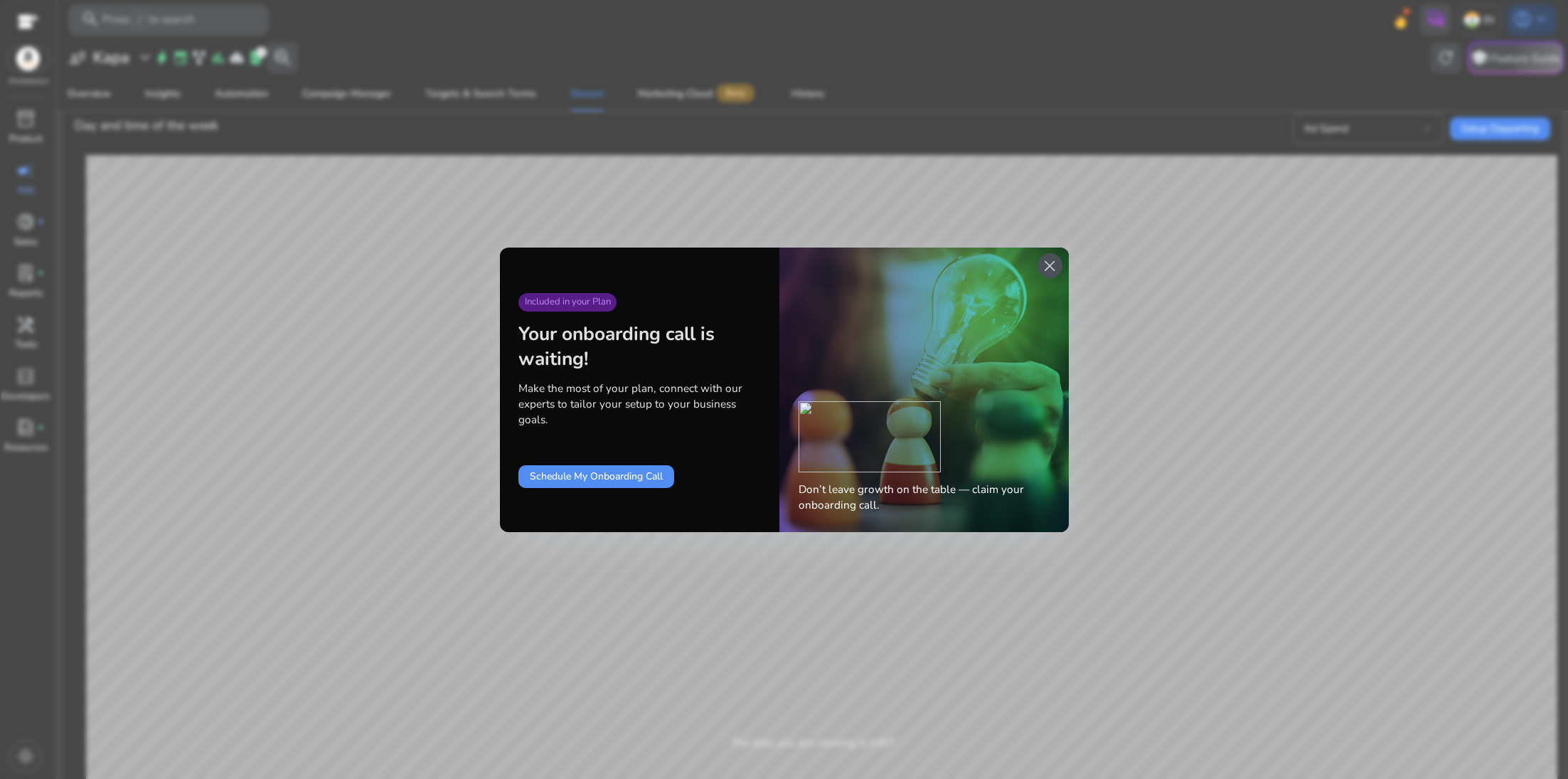
click at [1049, 271] on span "close" at bounding box center [1049, 266] width 19 height 19
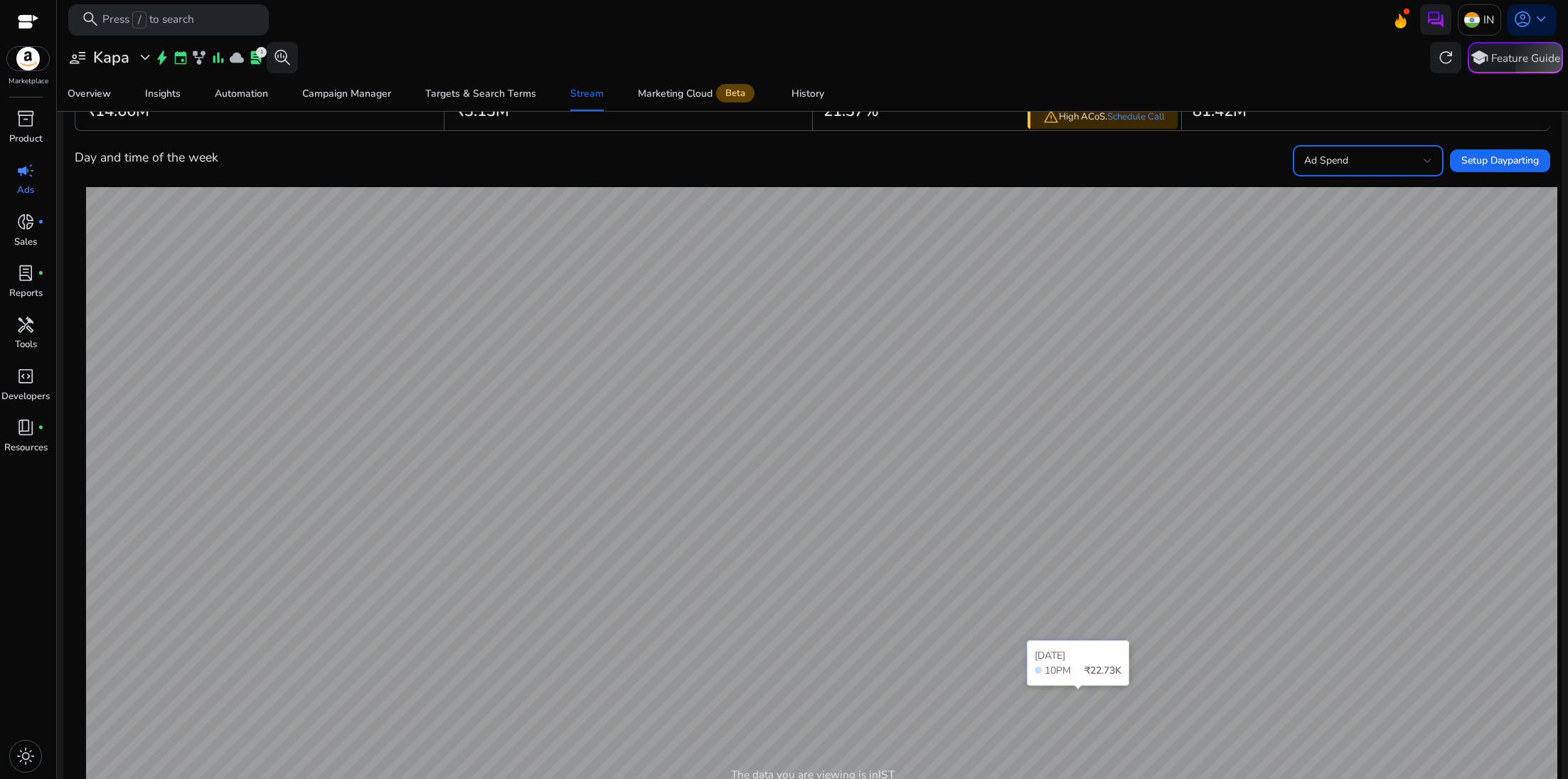
scroll to position [159, 0]
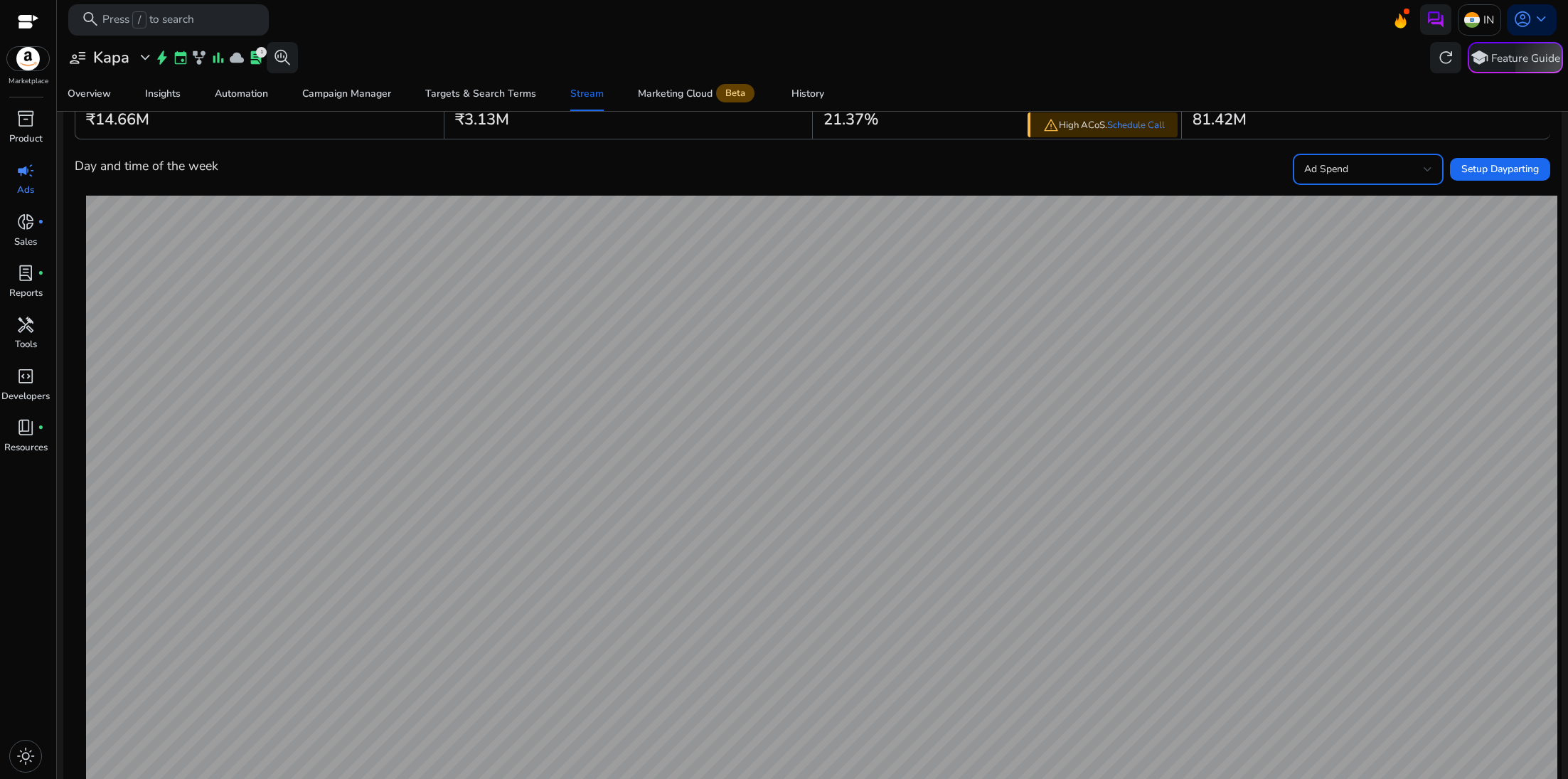
click at [1335, 172] on span "Ad Spend" at bounding box center [1325, 169] width 44 height 13
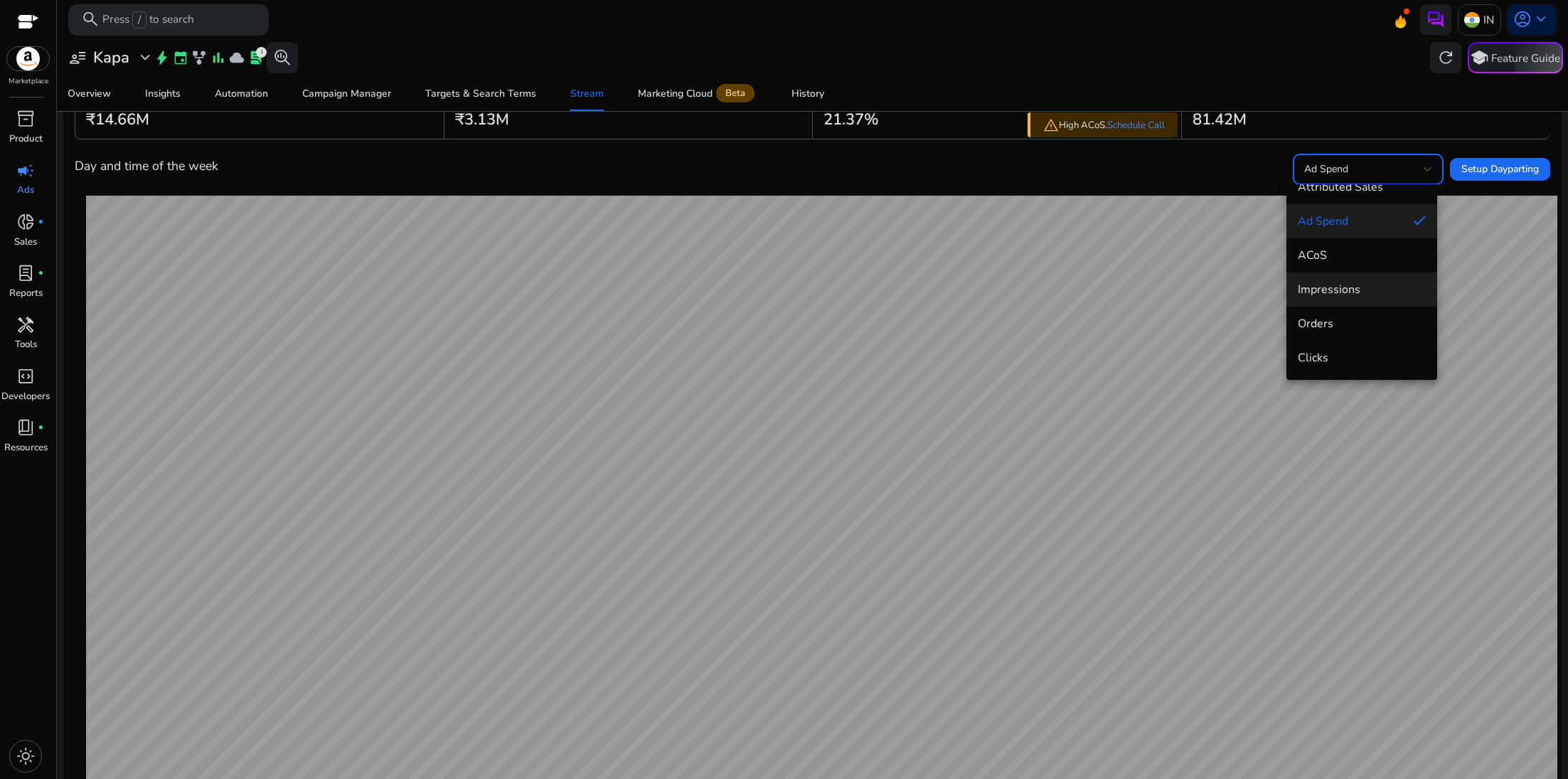
scroll to position [0, 0]
click at [1109, 184] on div at bounding box center [784, 389] width 1568 height 779
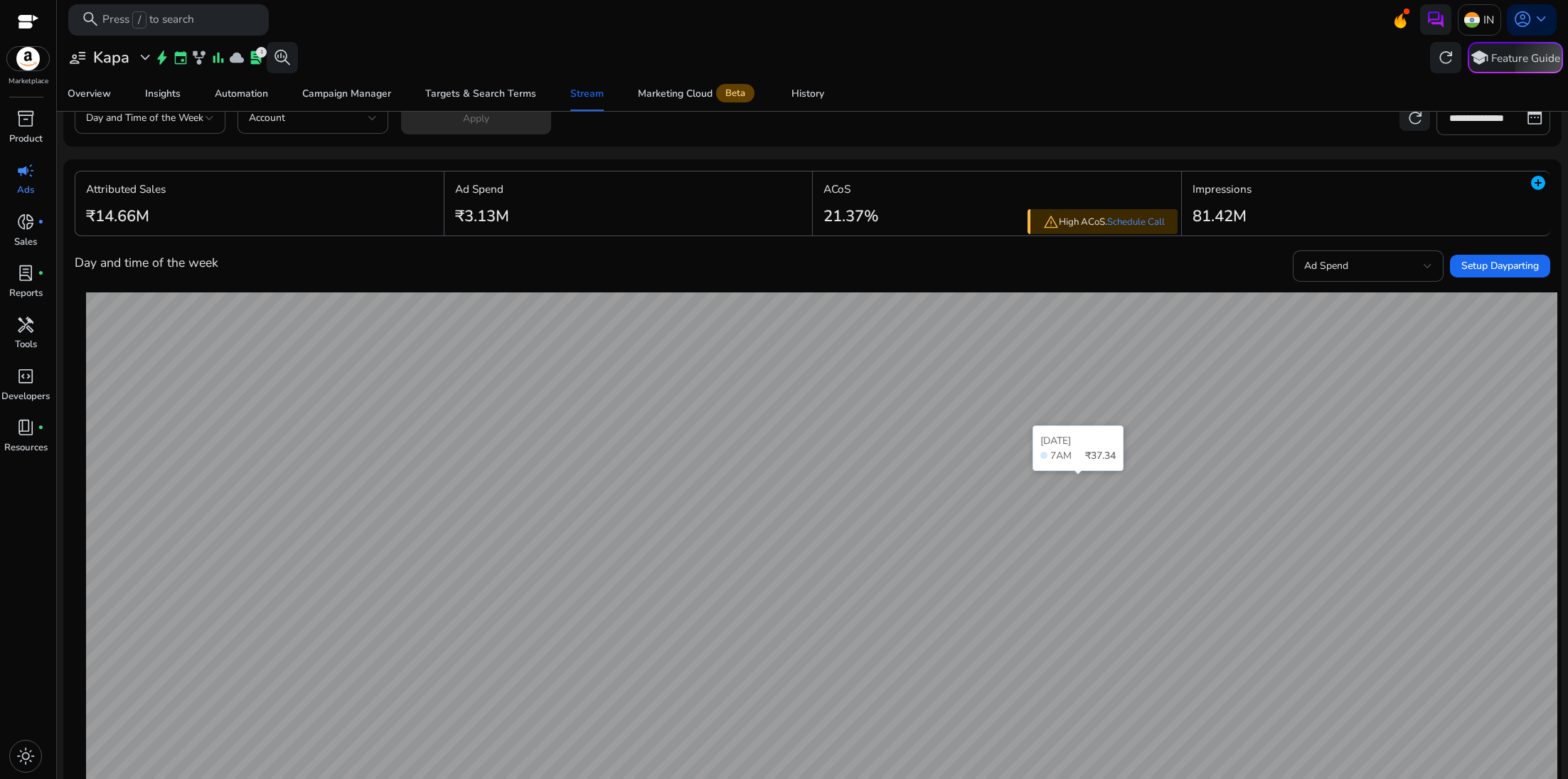
scroll to position [40, 0]
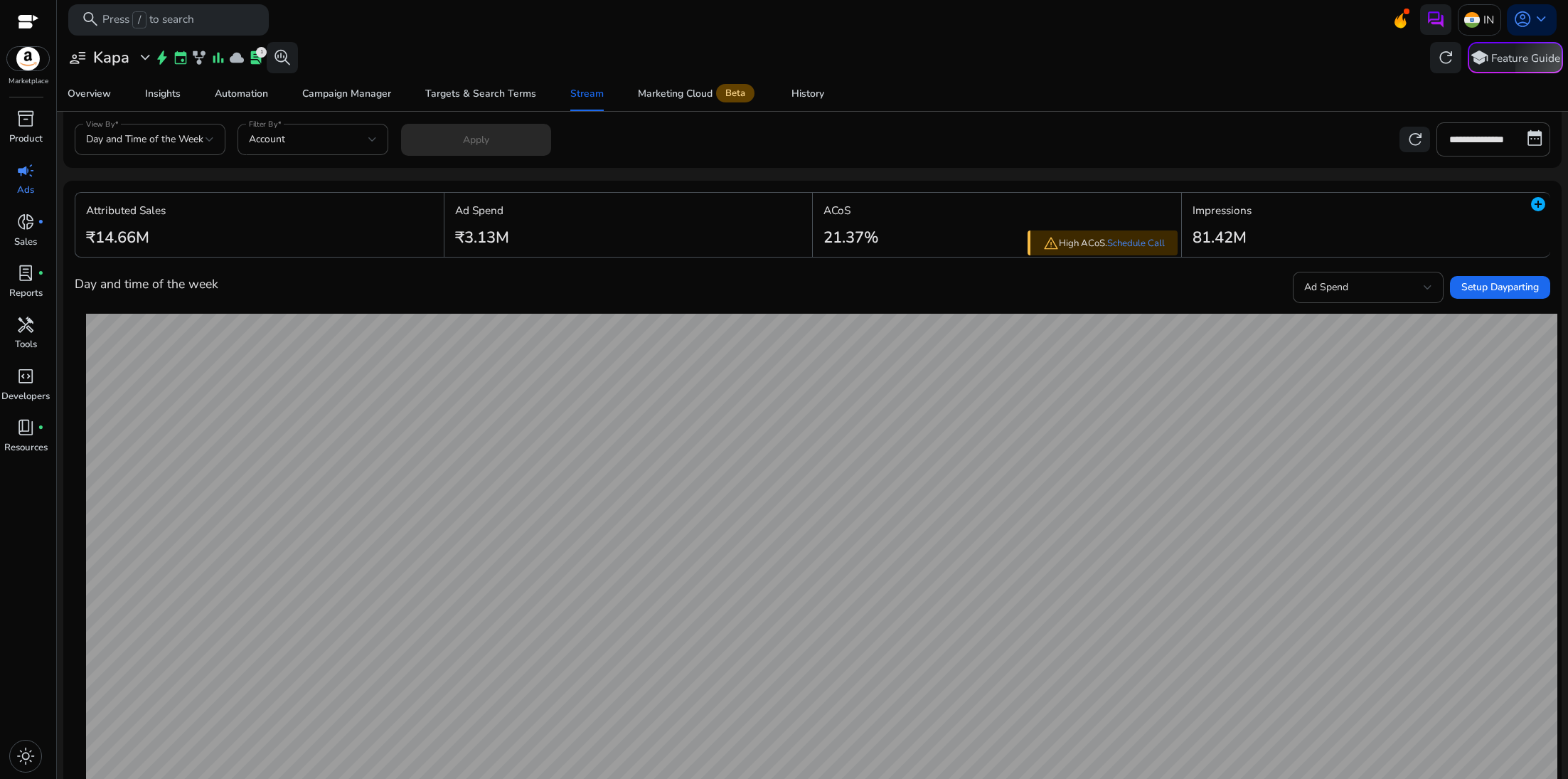
click at [1060, 304] on div "[DATE] 12AM ₹74.84" at bounding box center [822, 669] width 1494 height 730
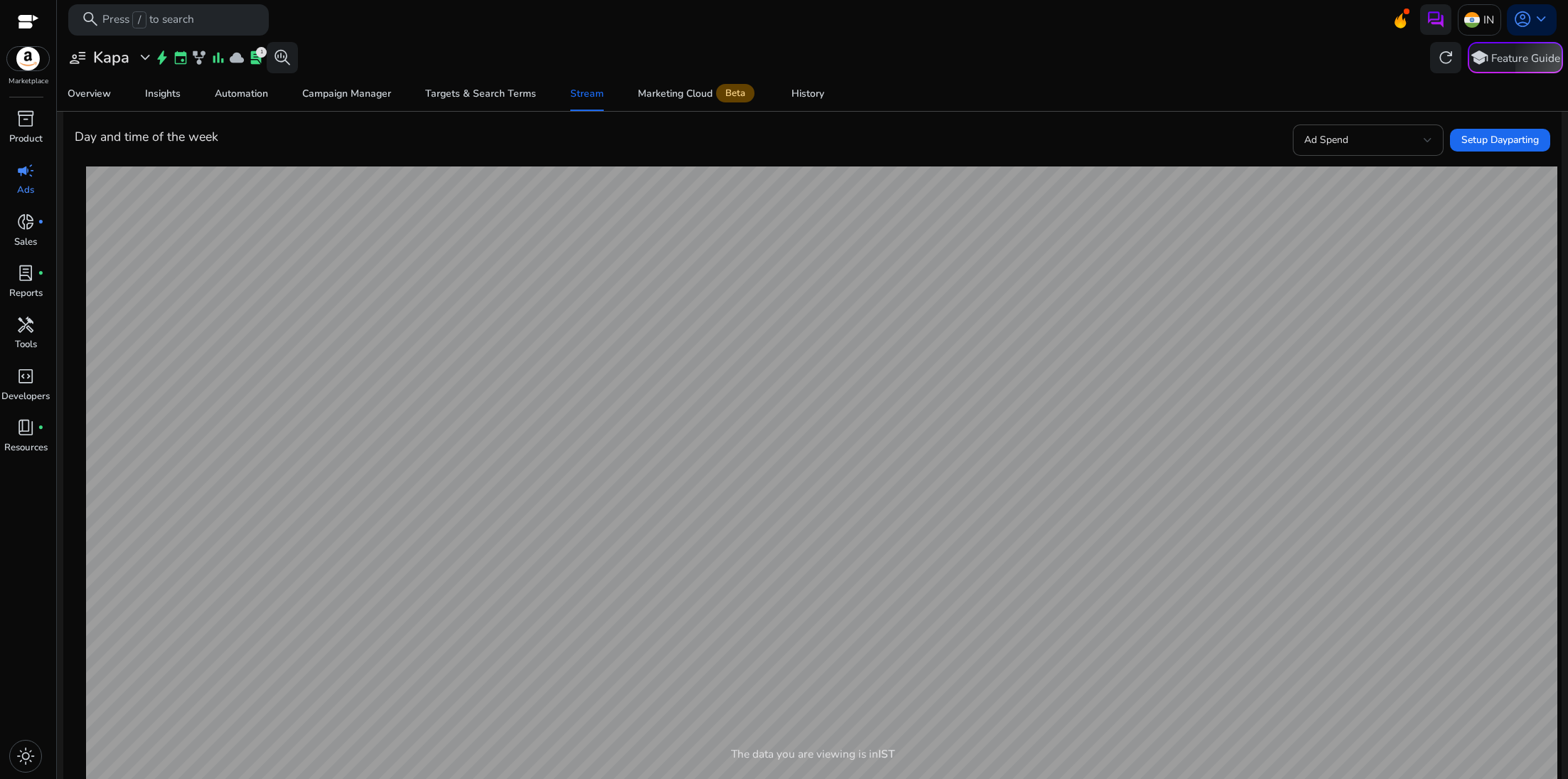
scroll to position [190, 0]
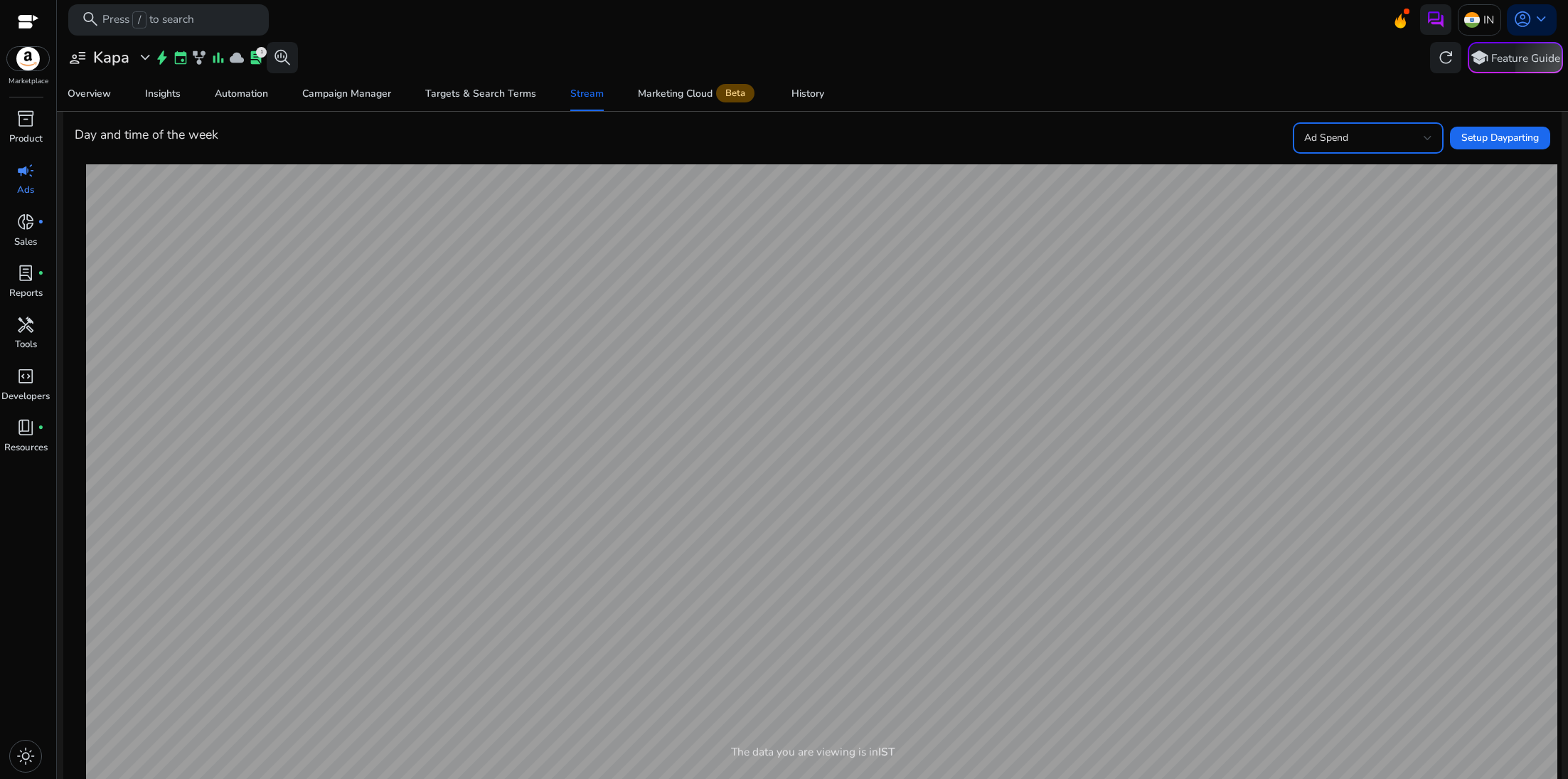
click at [1335, 140] on span "Ad Spend" at bounding box center [1325, 137] width 44 height 13
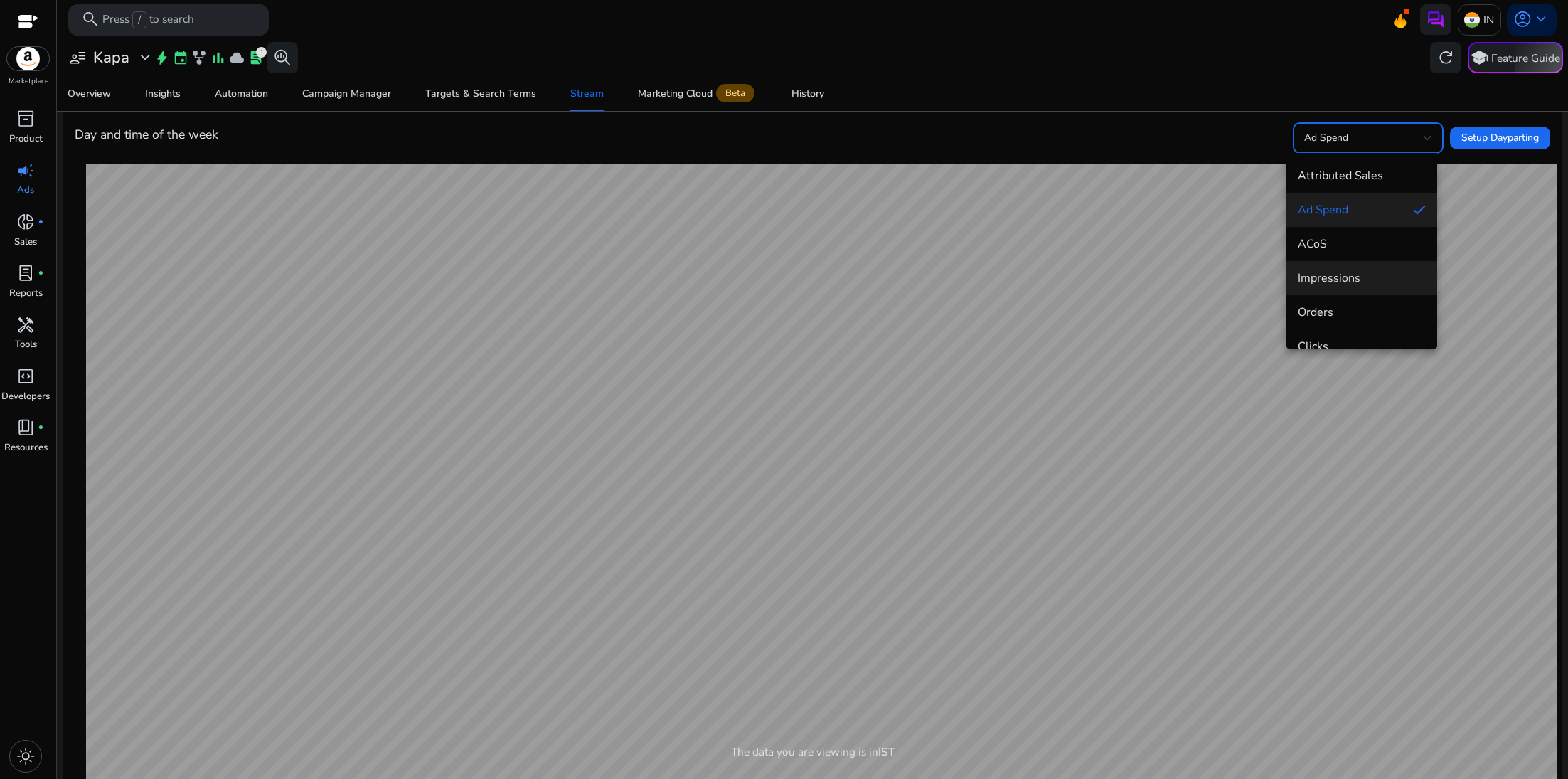
scroll to position [20, 0]
click at [1346, 276] on mat-option "Orders" at bounding box center [1362, 292] width 151 height 35
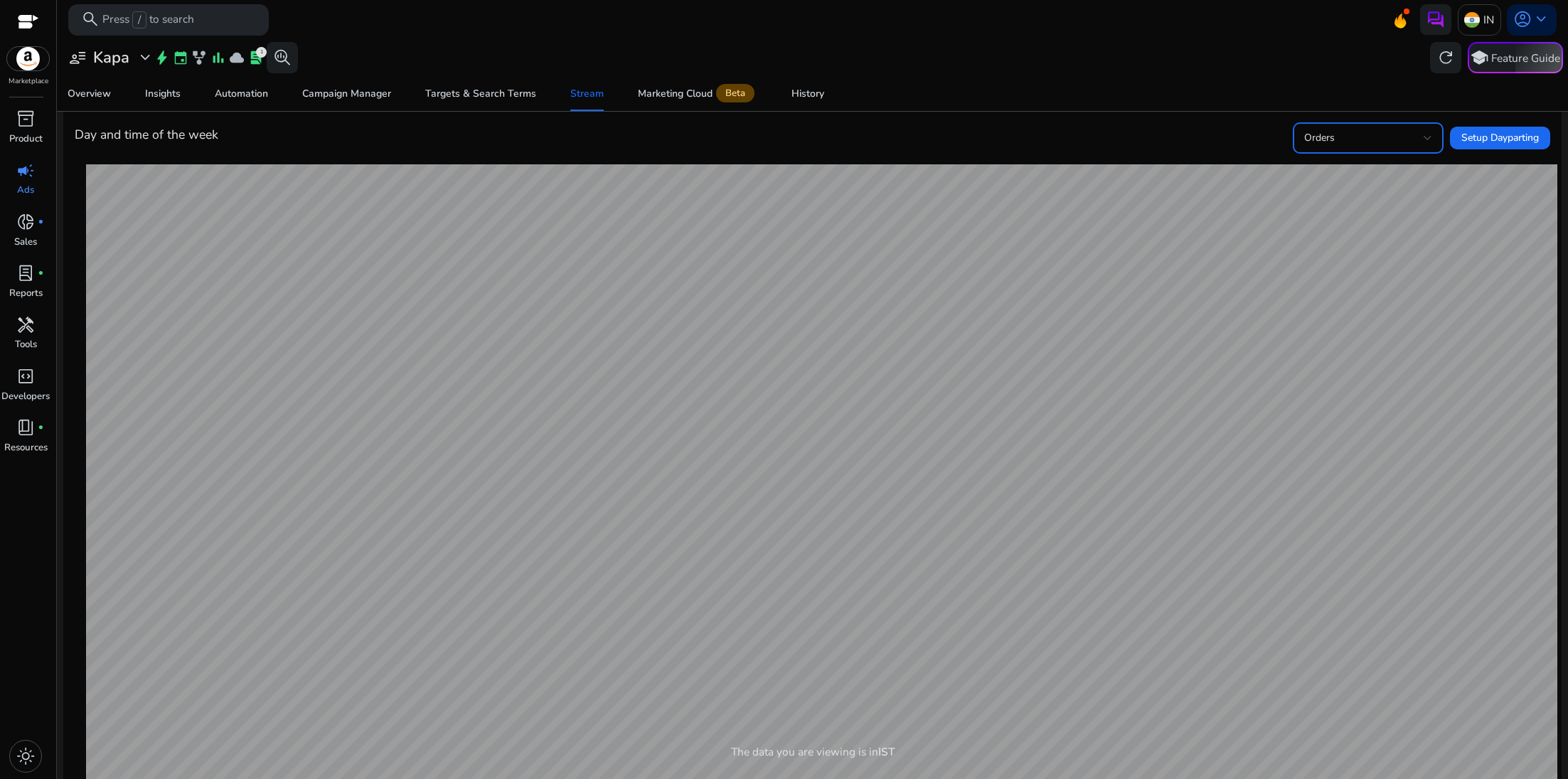
scroll to position [0, 0]
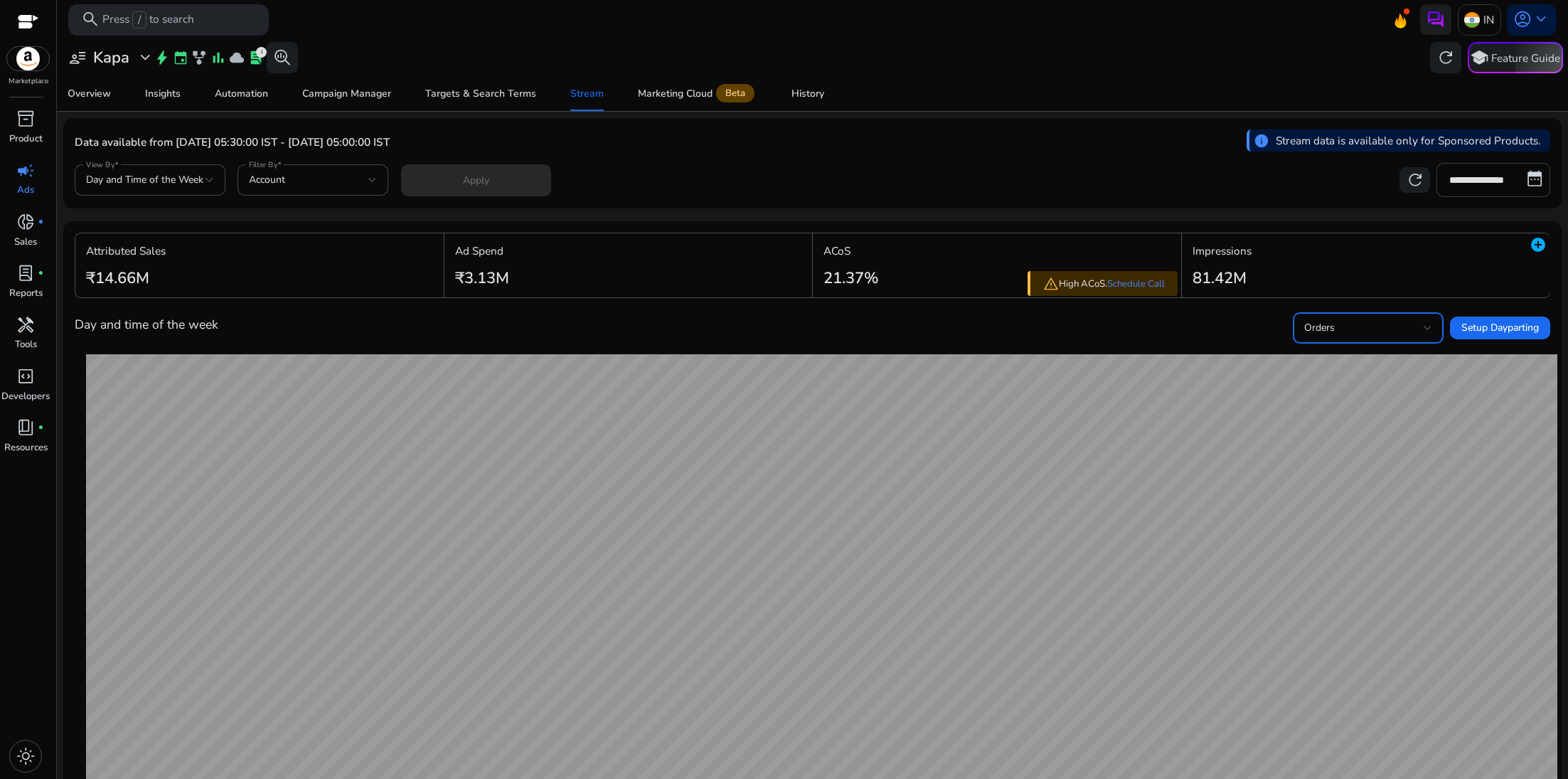
click at [1489, 190] on input "**********" at bounding box center [1493, 180] width 114 height 35
select select "*"
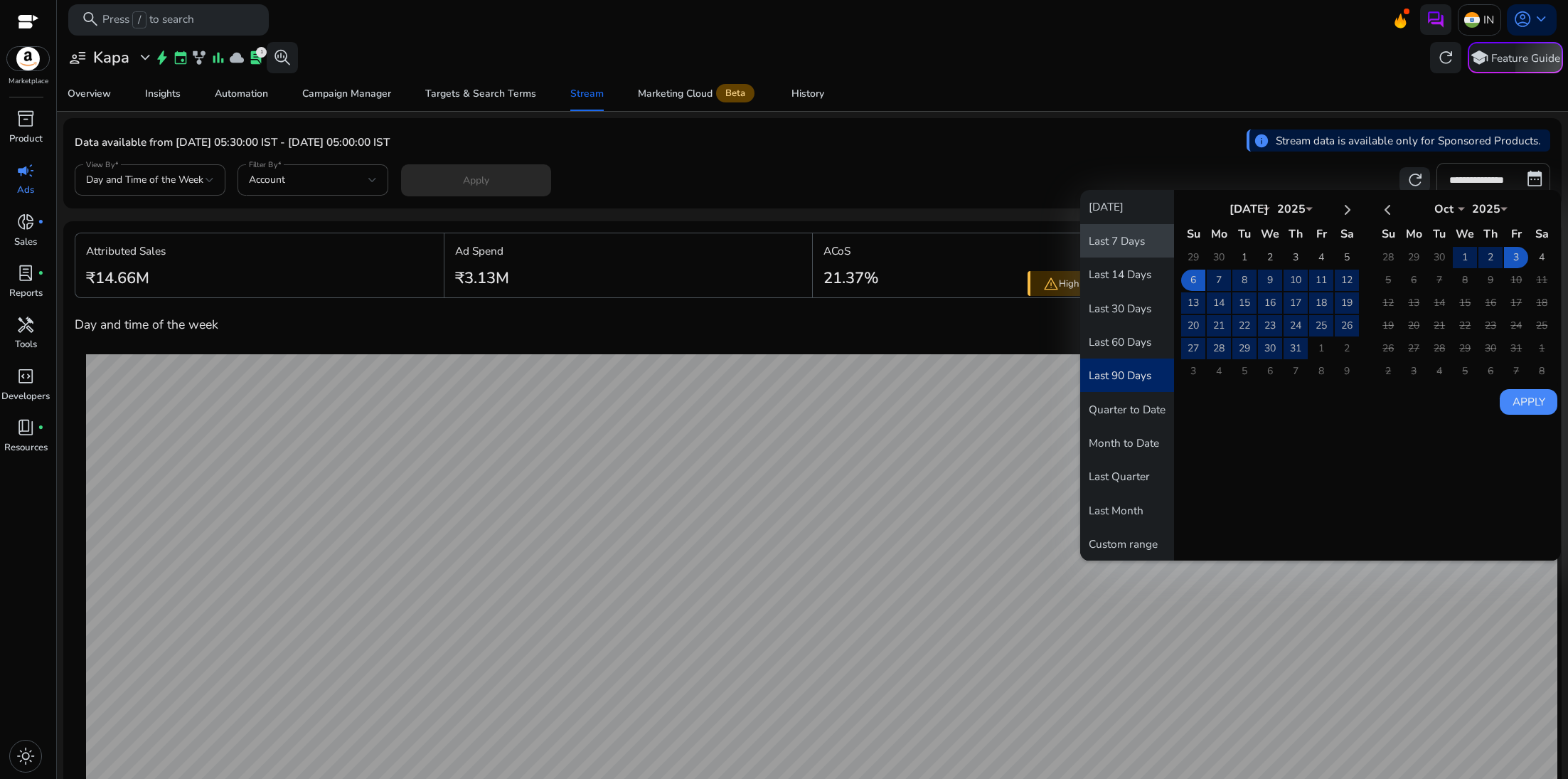
click at [1117, 238] on button "Last 7 Days" at bounding box center [1127, 241] width 94 height 34
type input "**********"
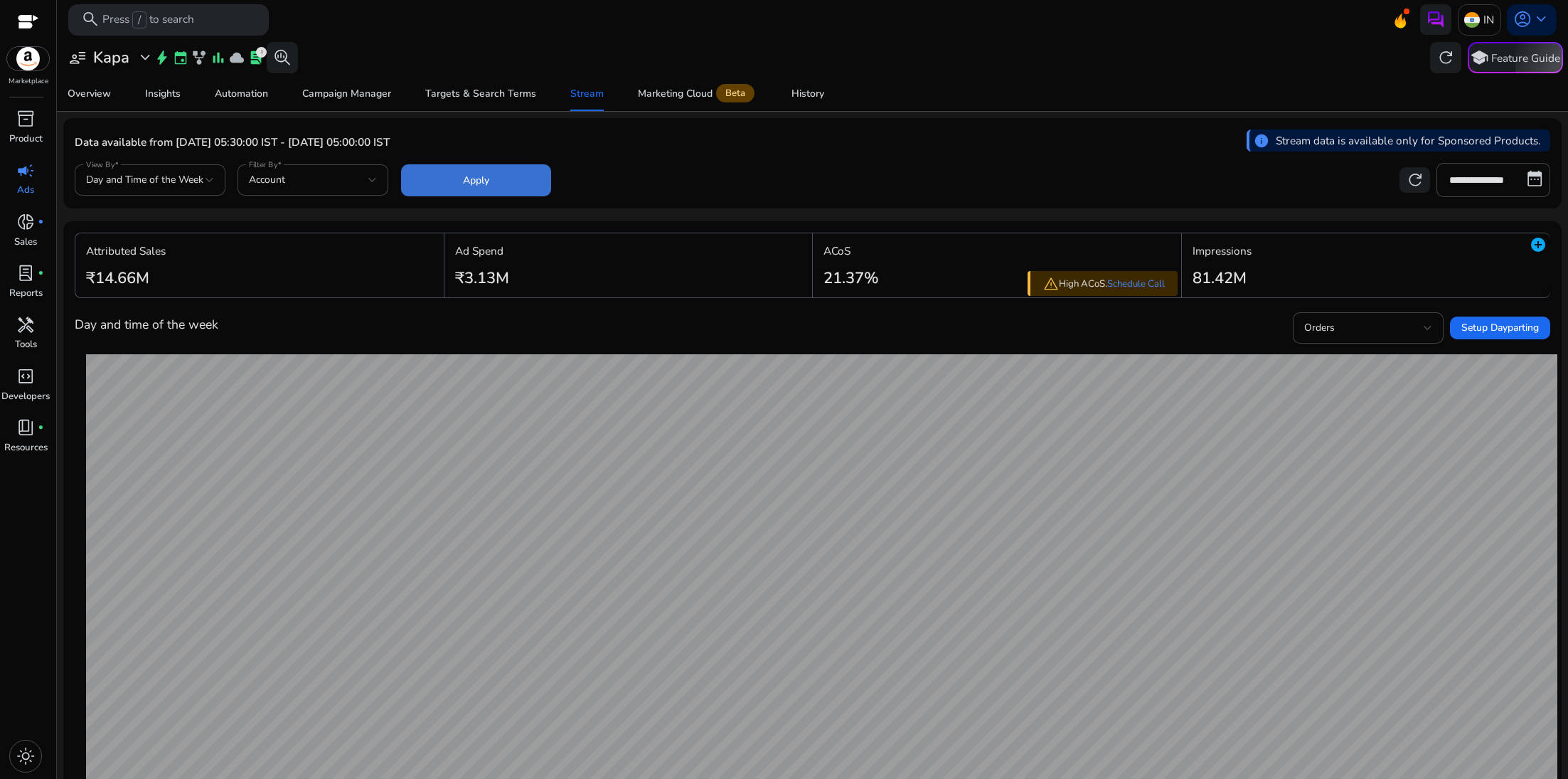
click at [463, 173] on span "Apply" at bounding box center [476, 180] width 26 height 15
click at [1523, 180] on input "**********" at bounding box center [1493, 180] width 114 height 35
select select "*"
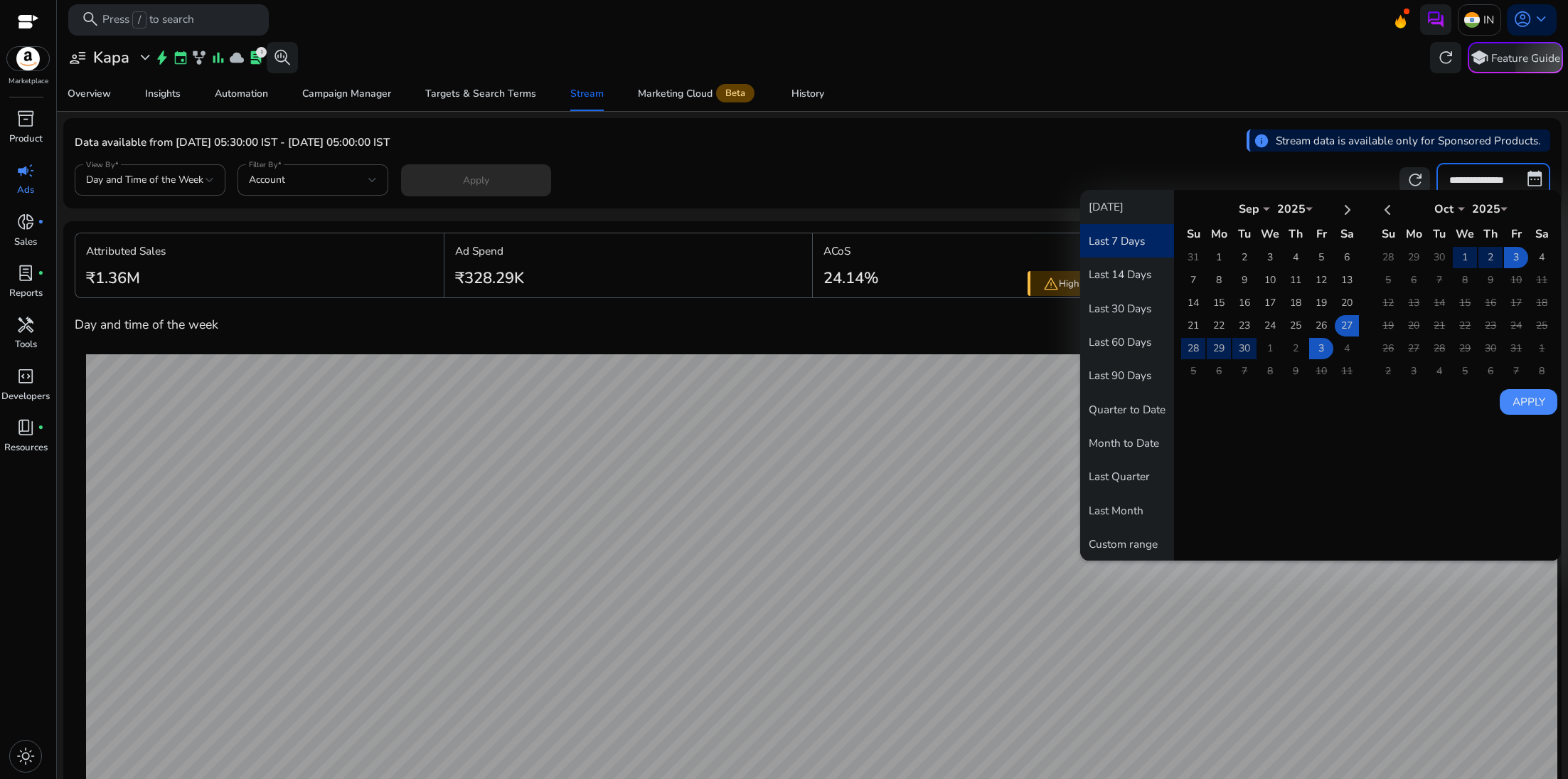
click at [1116, 242] on button "Last 7 Days" at bounding box center [1127, 241] width 94 height 34
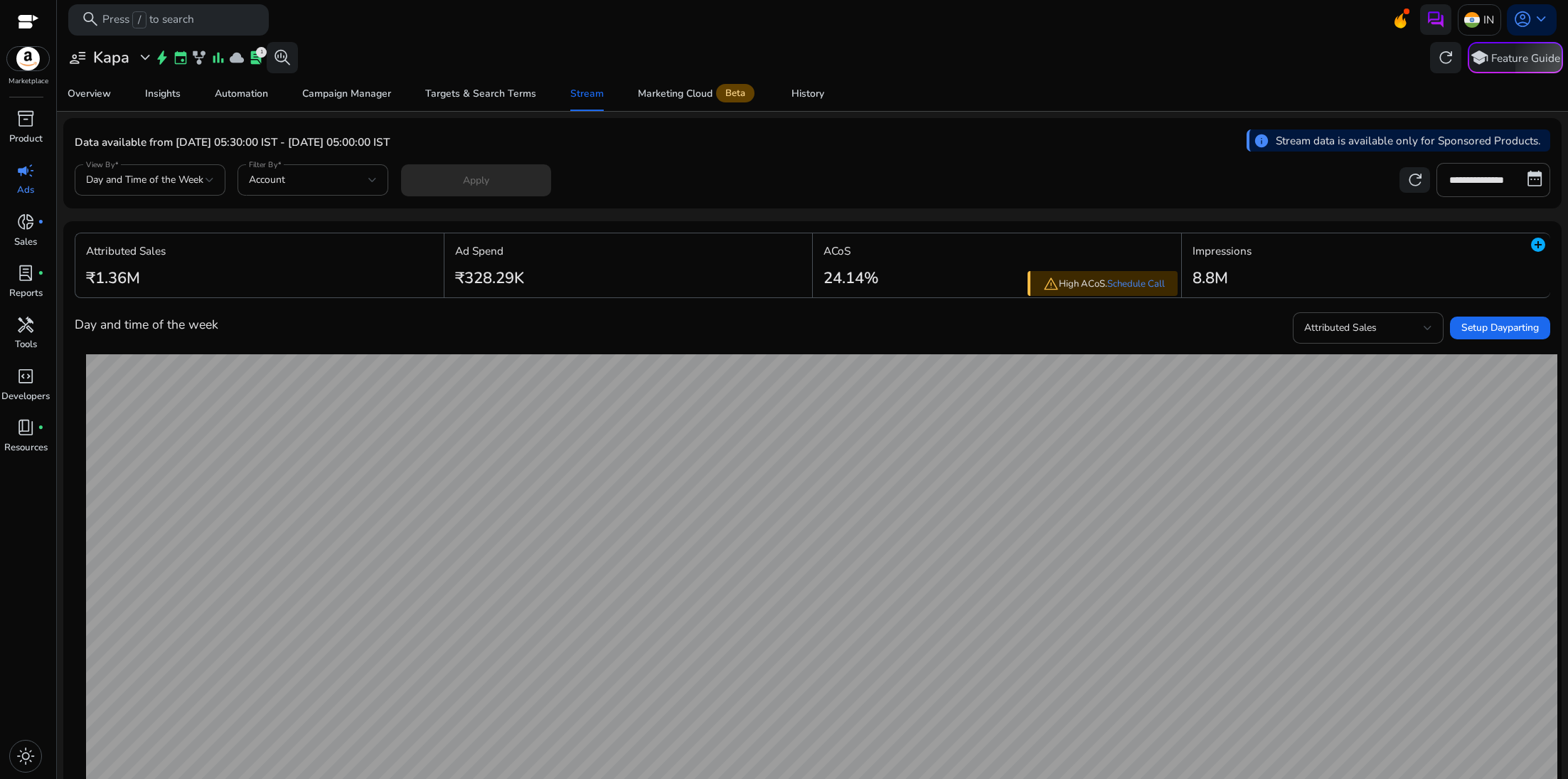
click at [479, 176] on div "Apply" at bounding box center [476, 180] width 150 height 32
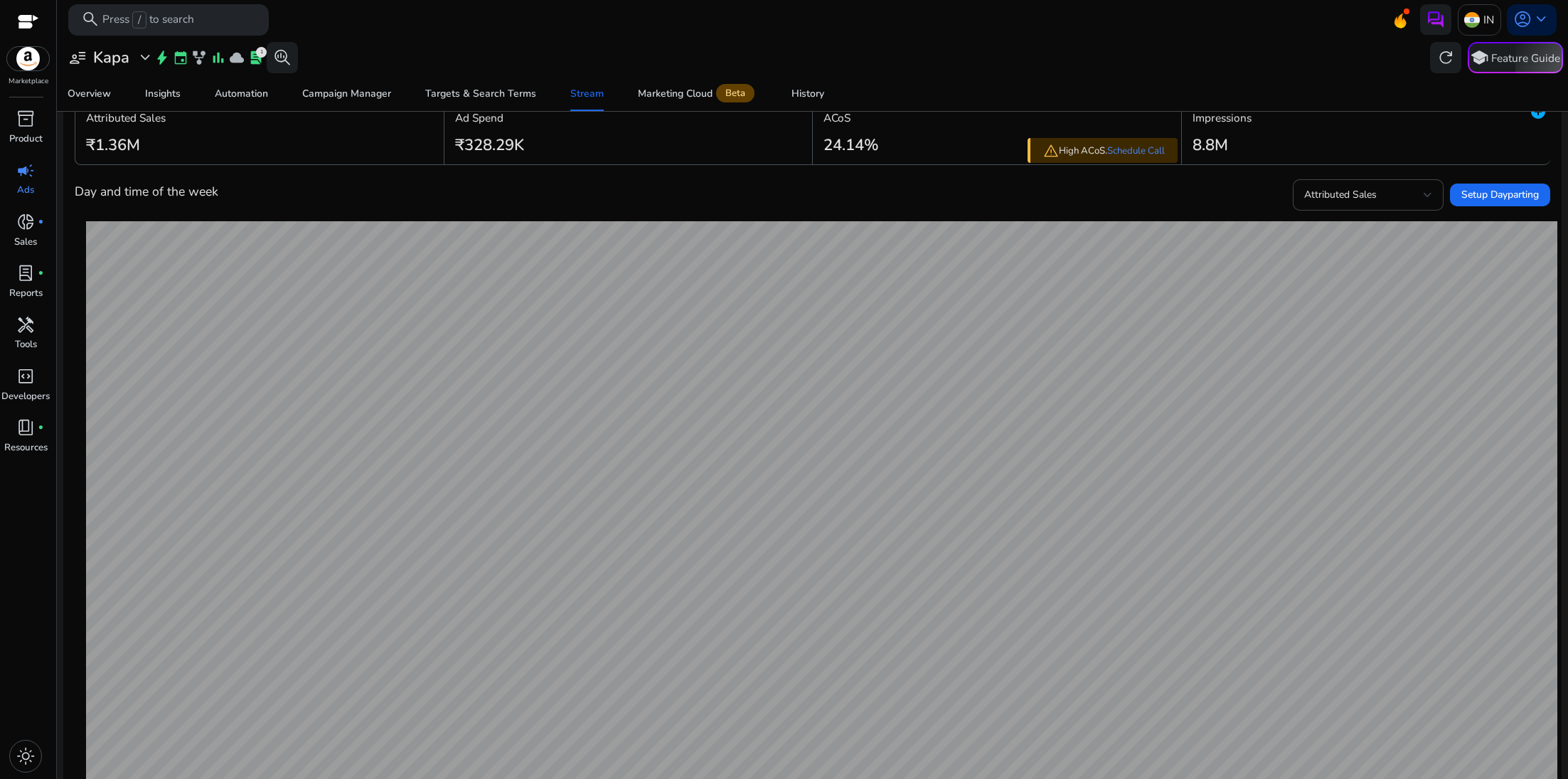
scroll to position [173, 0]
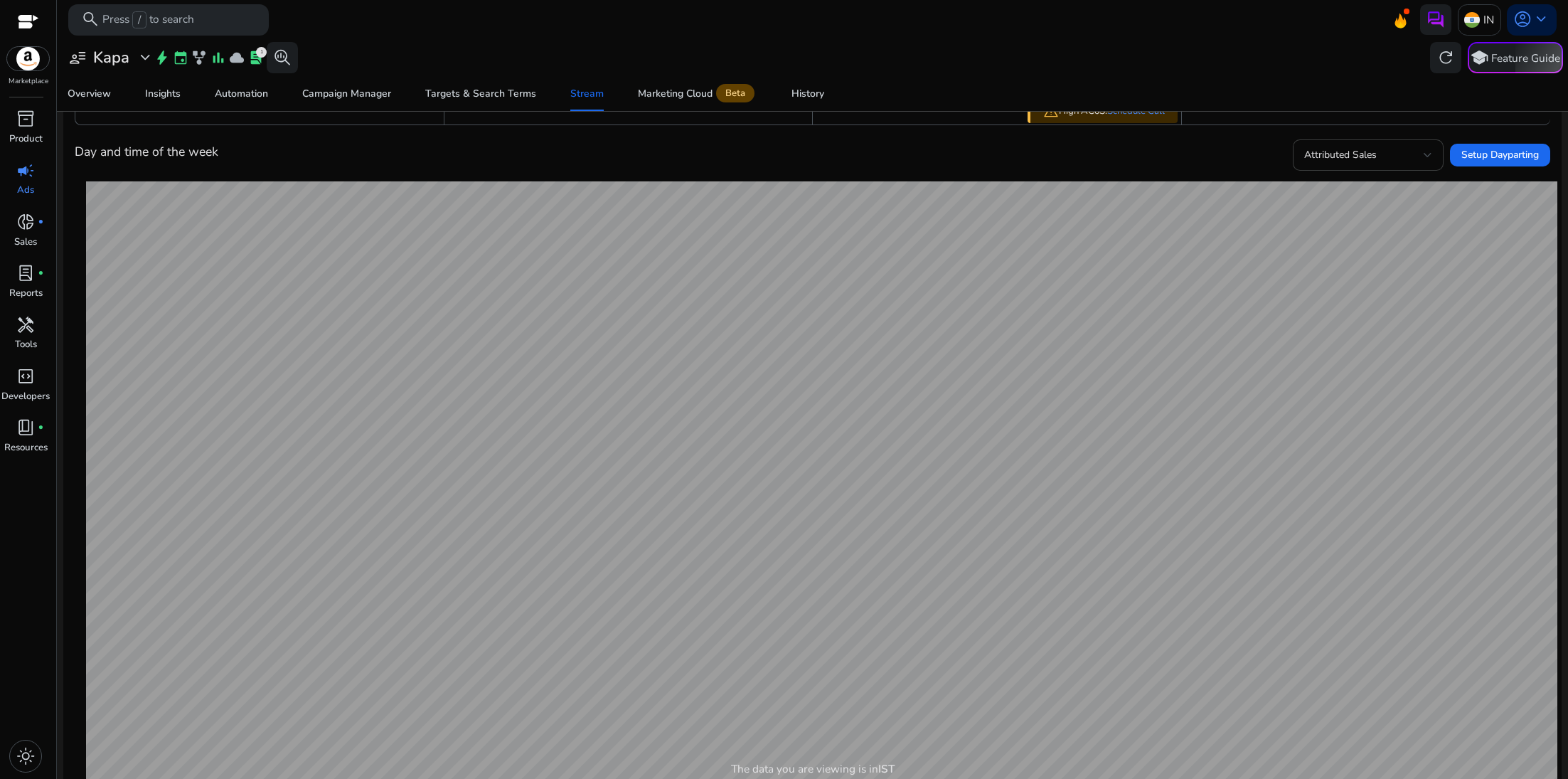
click at [1322, 152] on span "Attributed Sales" at bounding box center [1340, 155] width 73 height 13
